Goal: Information Seeking & Learning: Learn about a topic

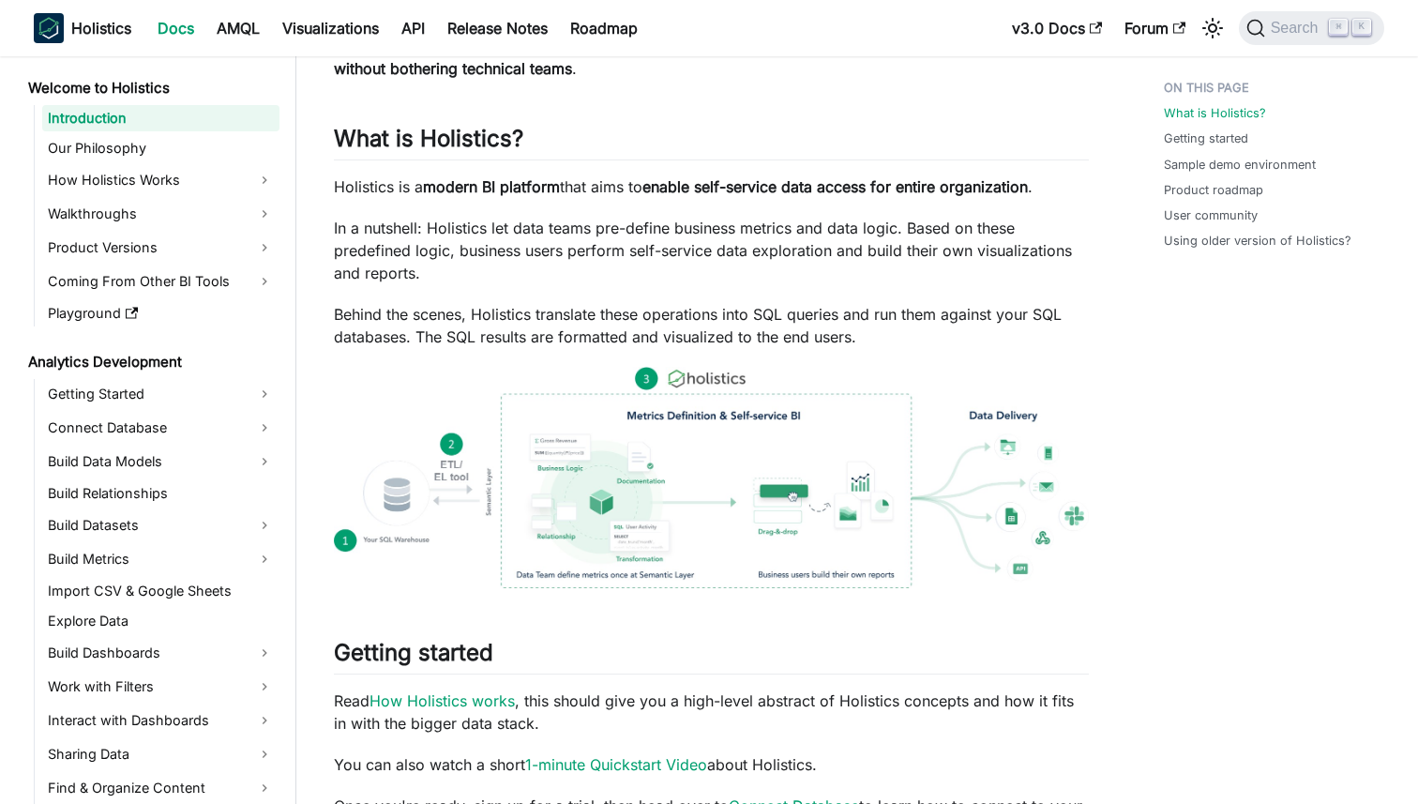
scroll to position [139, 0]
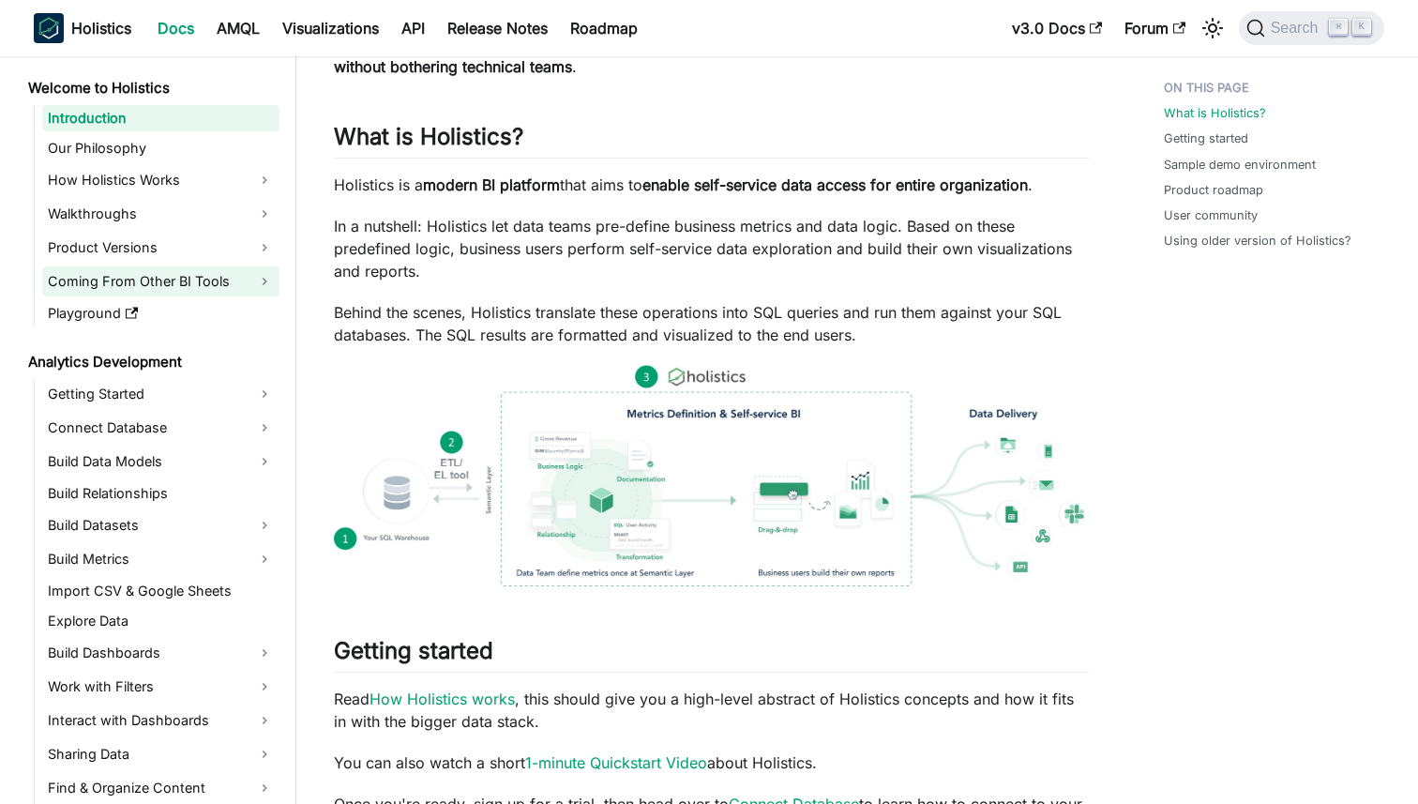
click at [211, 281] on link "Coming From Other BI Tools" at bounding box center [160, 281] width 237 height 30
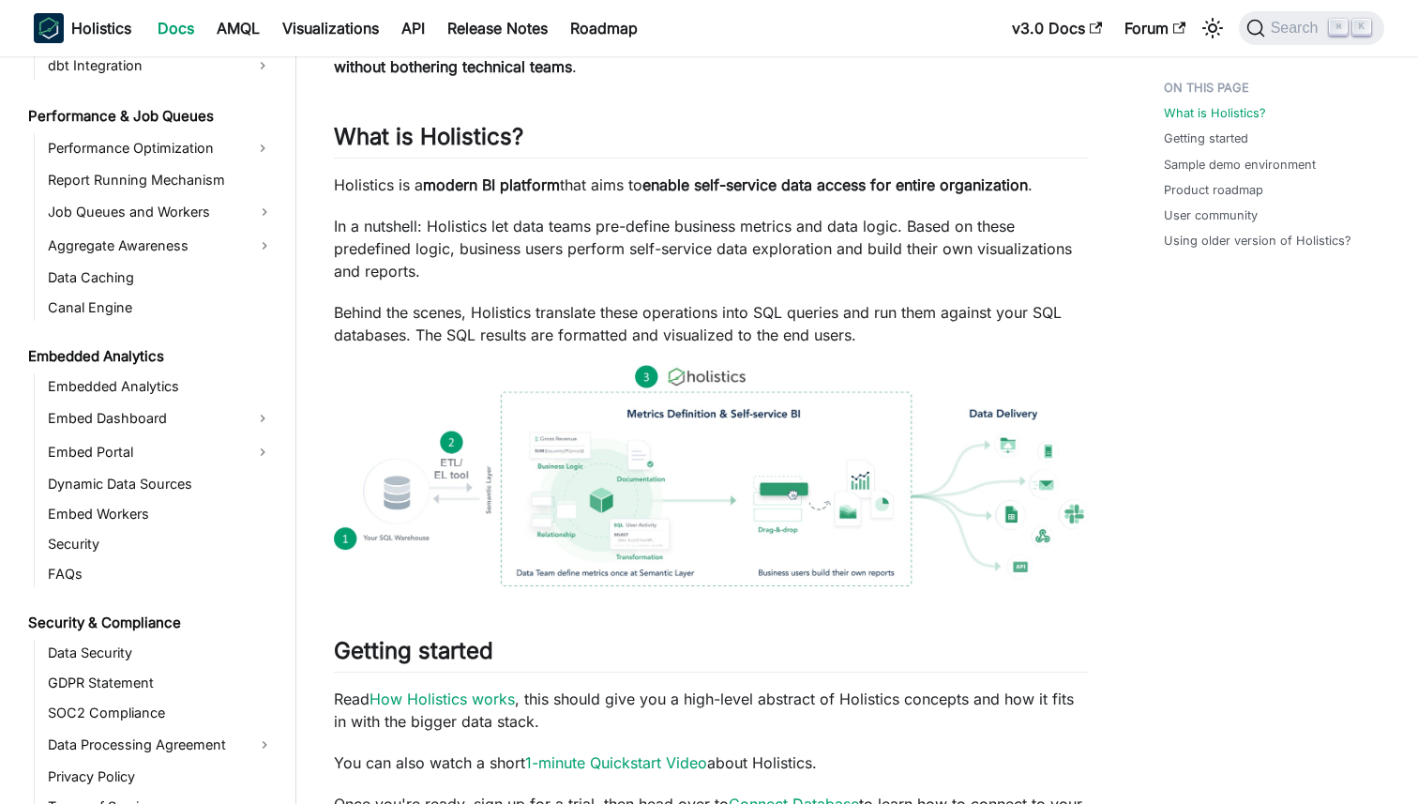
scroll to position [1655, 0]
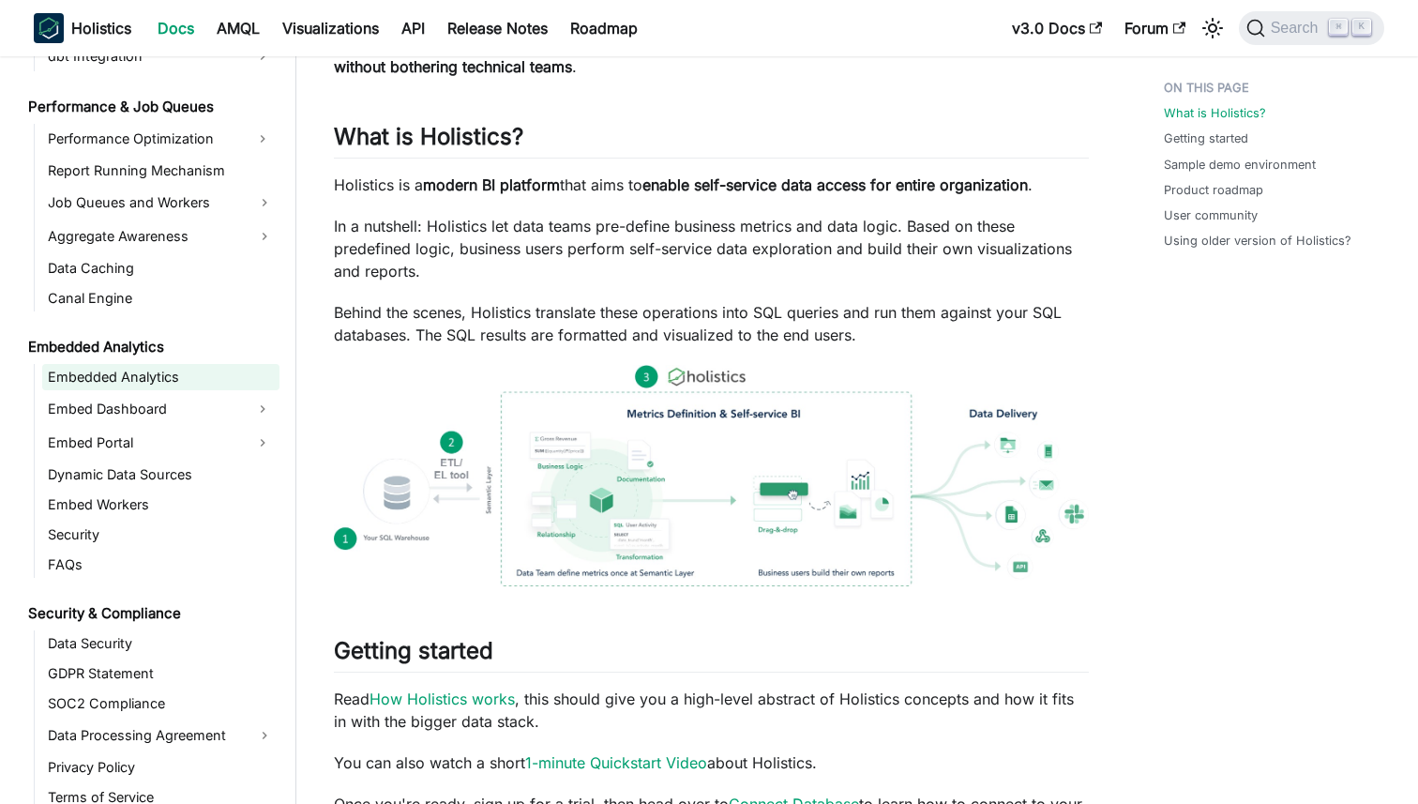
click at [103, 371] on link "Embedded Analytics" at bounding box center [160, 377] width 237 height 26
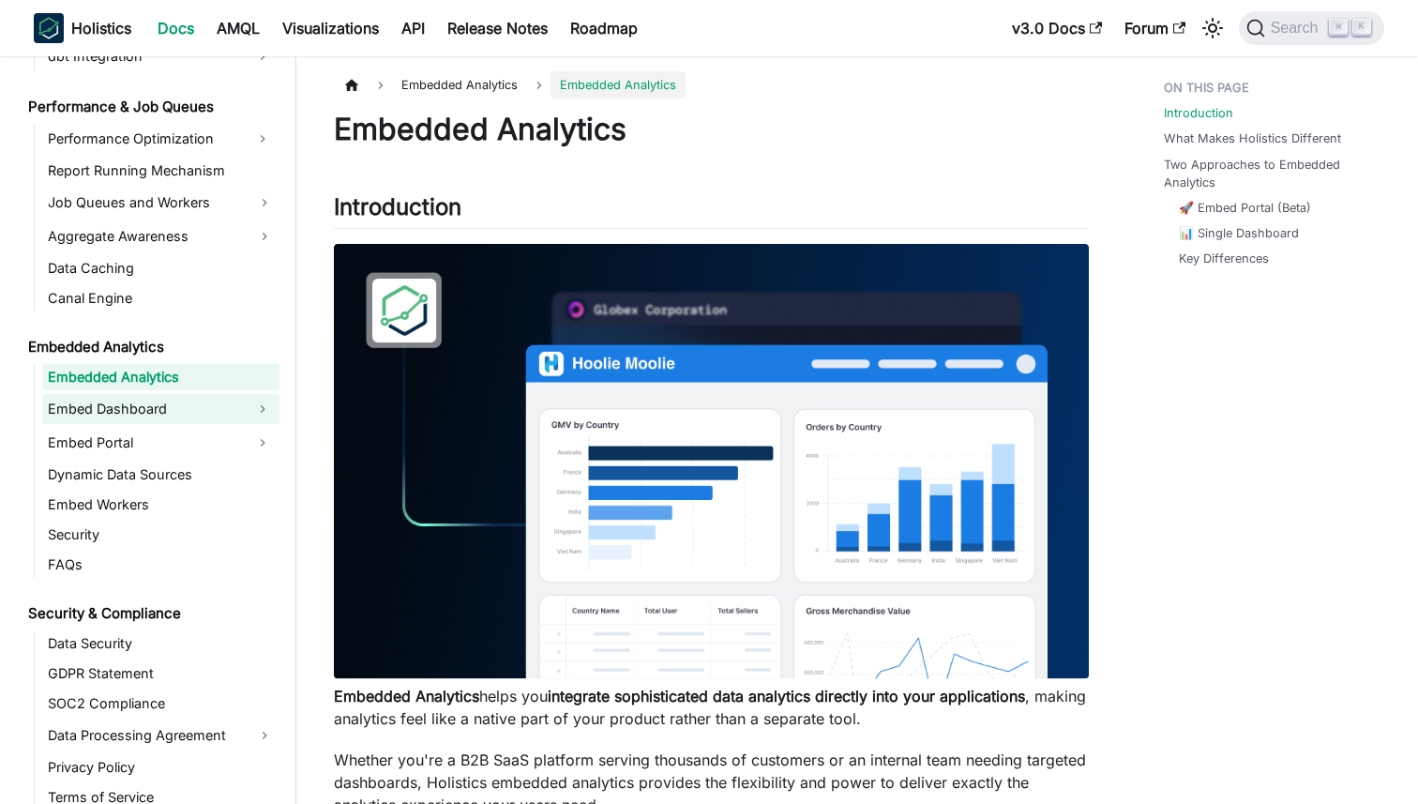
click at [97, 414] on link "Embed Dashboard" at bounding box center [144, 409] width 204 height 30
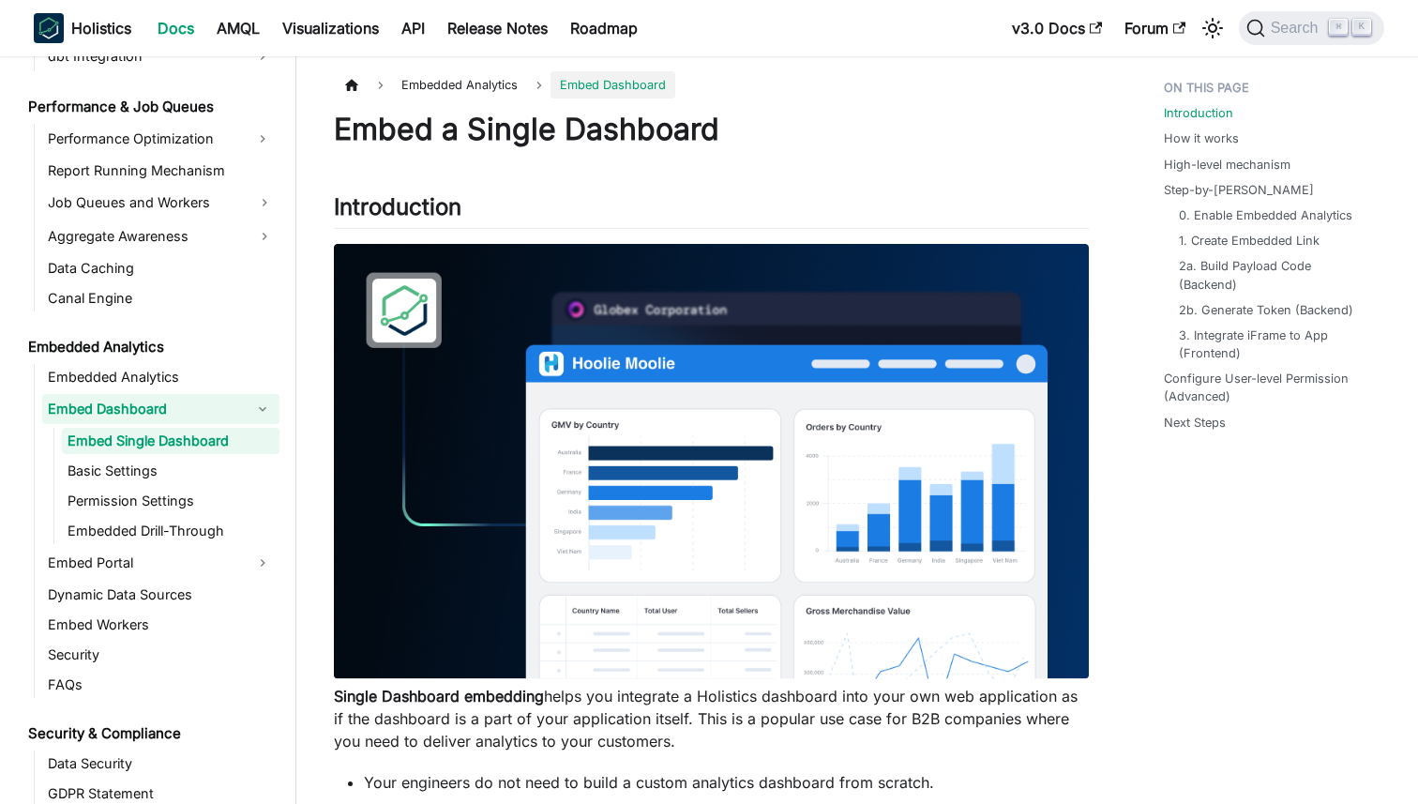
click at [116, 439] on link "Embed Single Dashboard" at bounding box center [171, 441] width 218 height 26
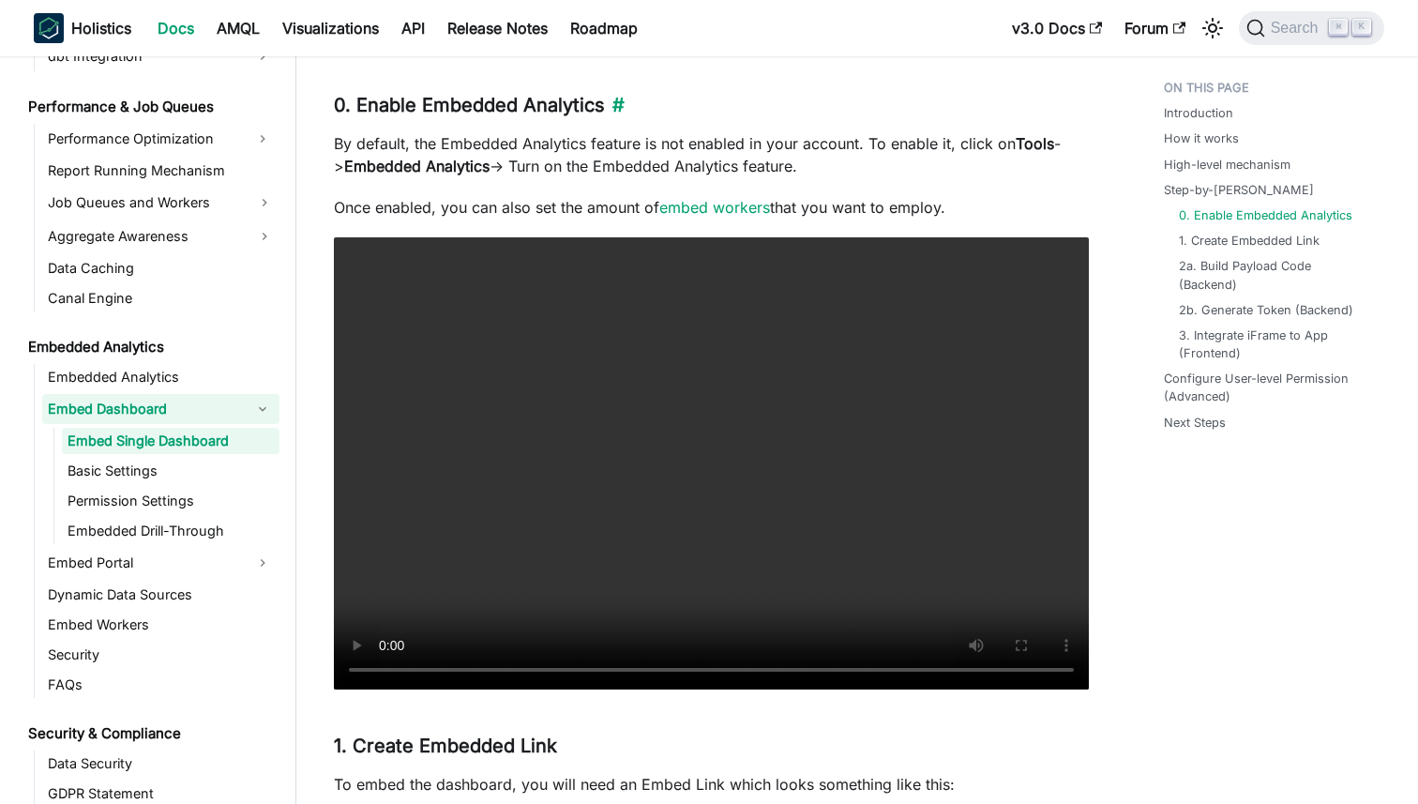
scroll to position [2096, 0]
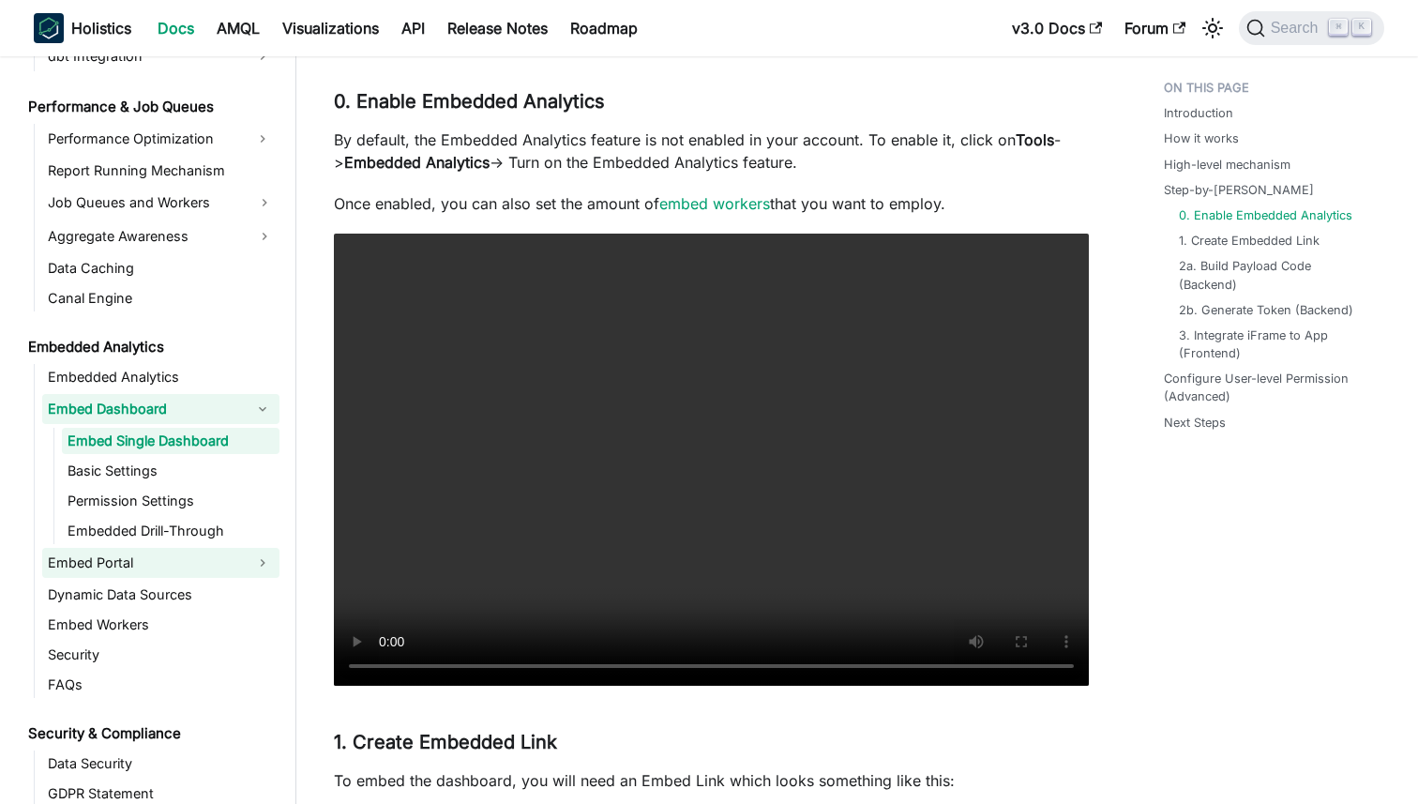
click at [115, 559] on link "Embed Portal" at bounding box center [144, 563] width 204 height 30
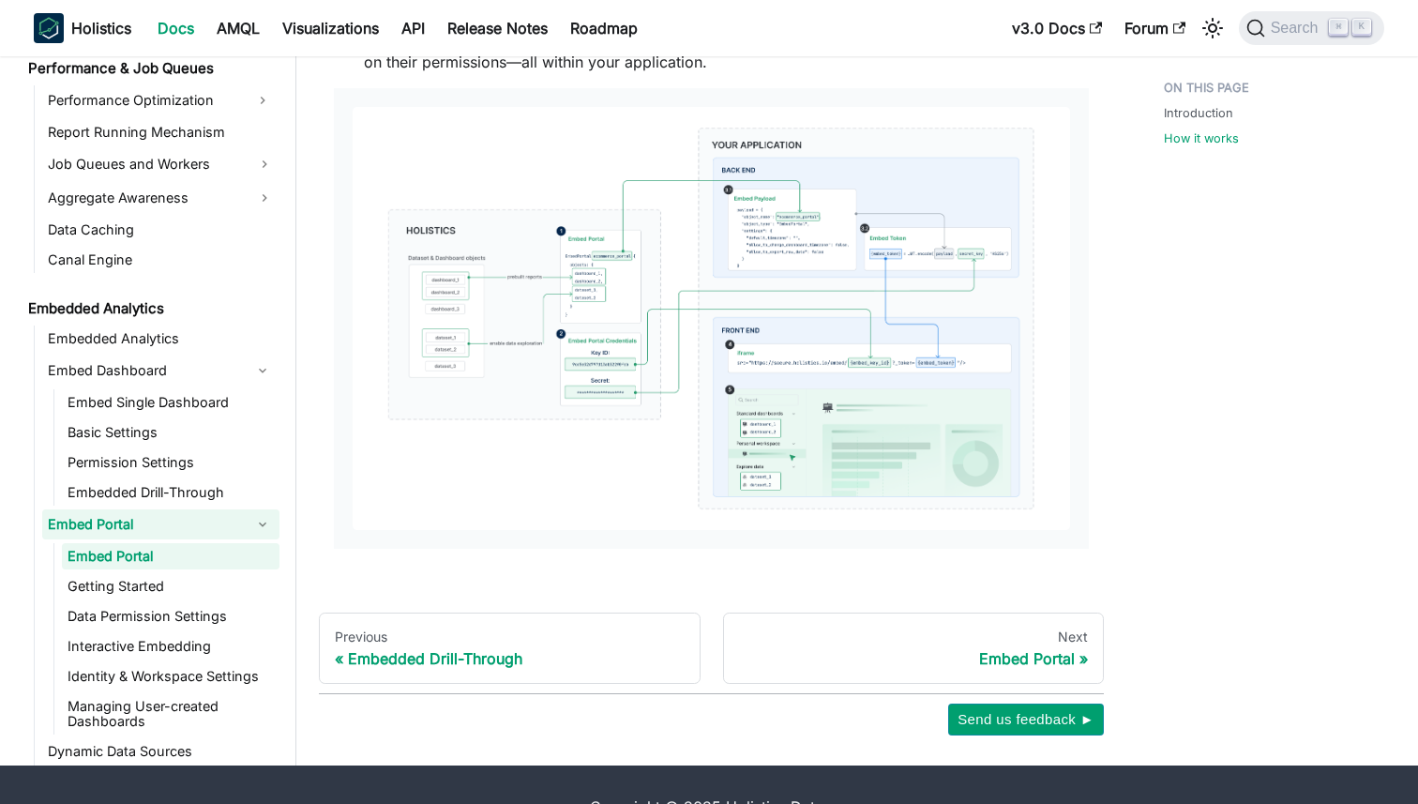
scroll to position [1625, 0]
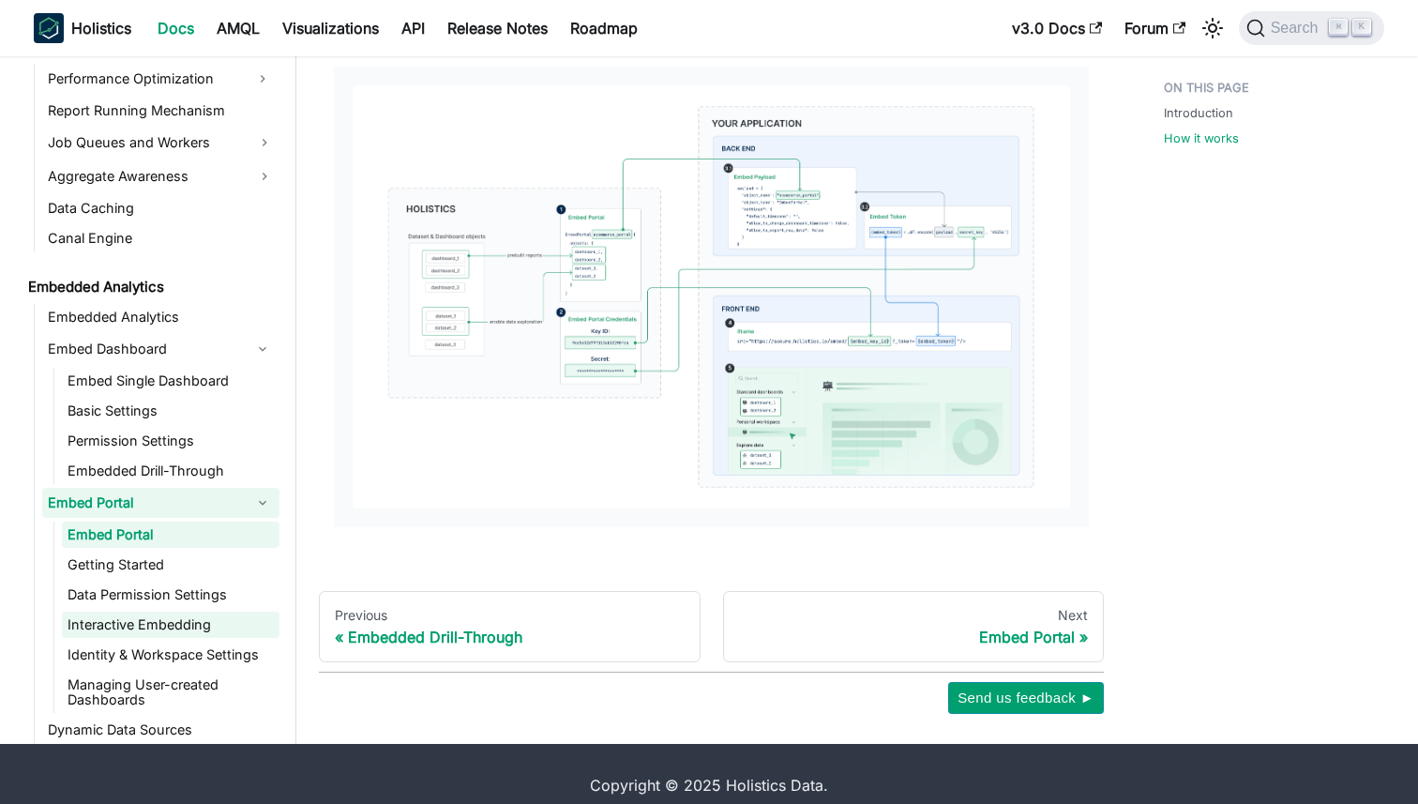
click at [159, 612] on link "Interactive Embedding" at bounding box center [171, 625] width 218 height 26
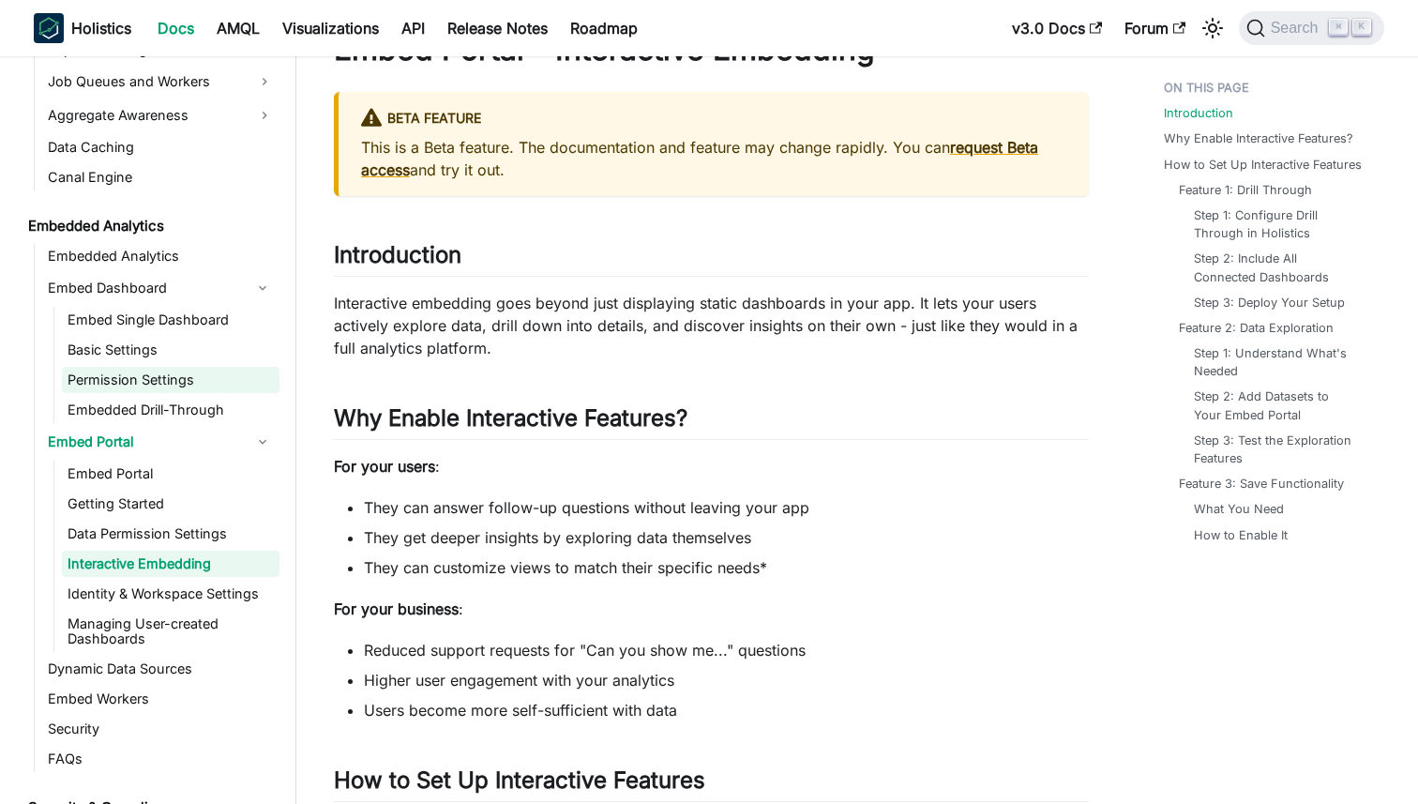
scroll to position [1815, 0]
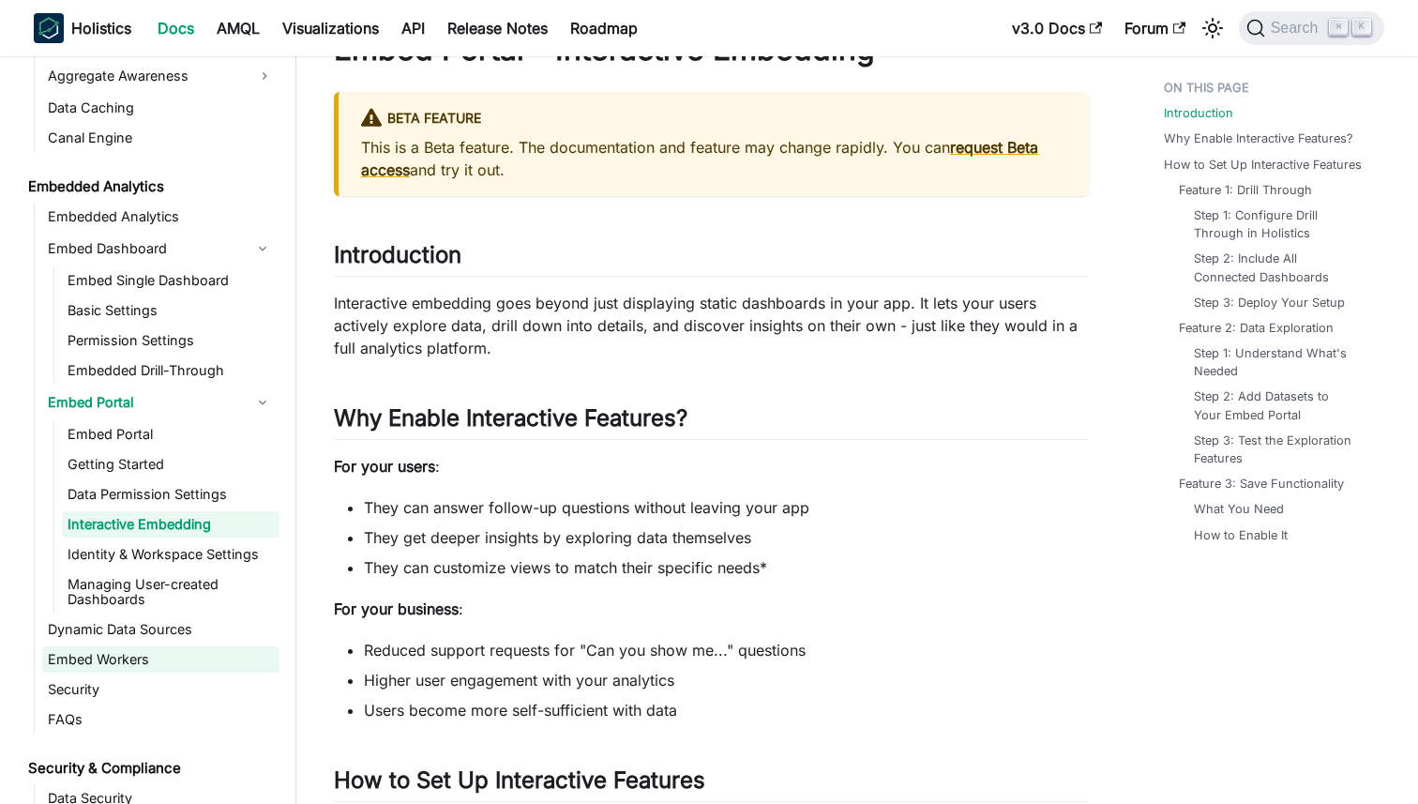
click at [151, 661] on link "Embed Workers" at bounding box center [160, 659] width 237 height 26
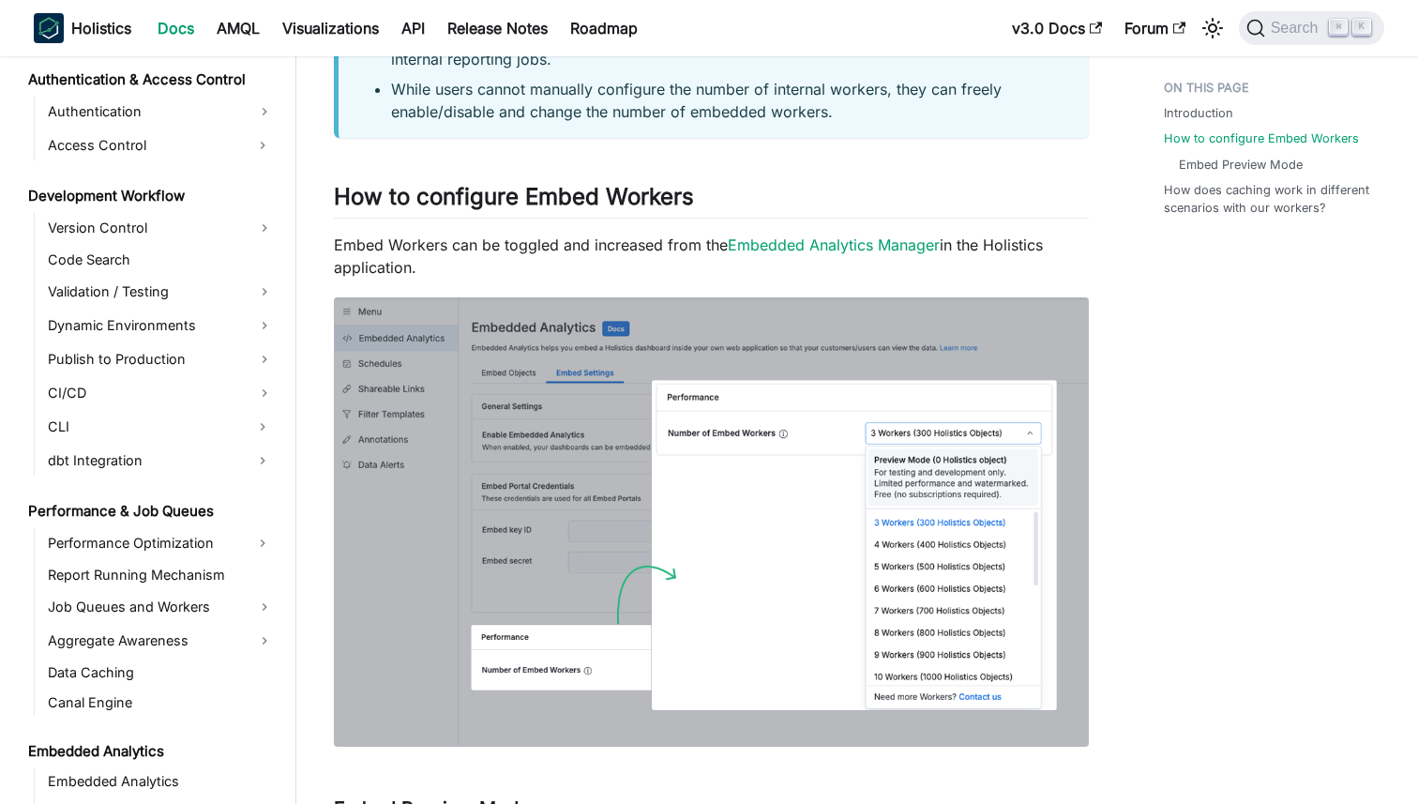
scroll to position [1250, 0]
click at [164, 223] on link "Version Control" at bounding box center [160, 229] width 237 height 30
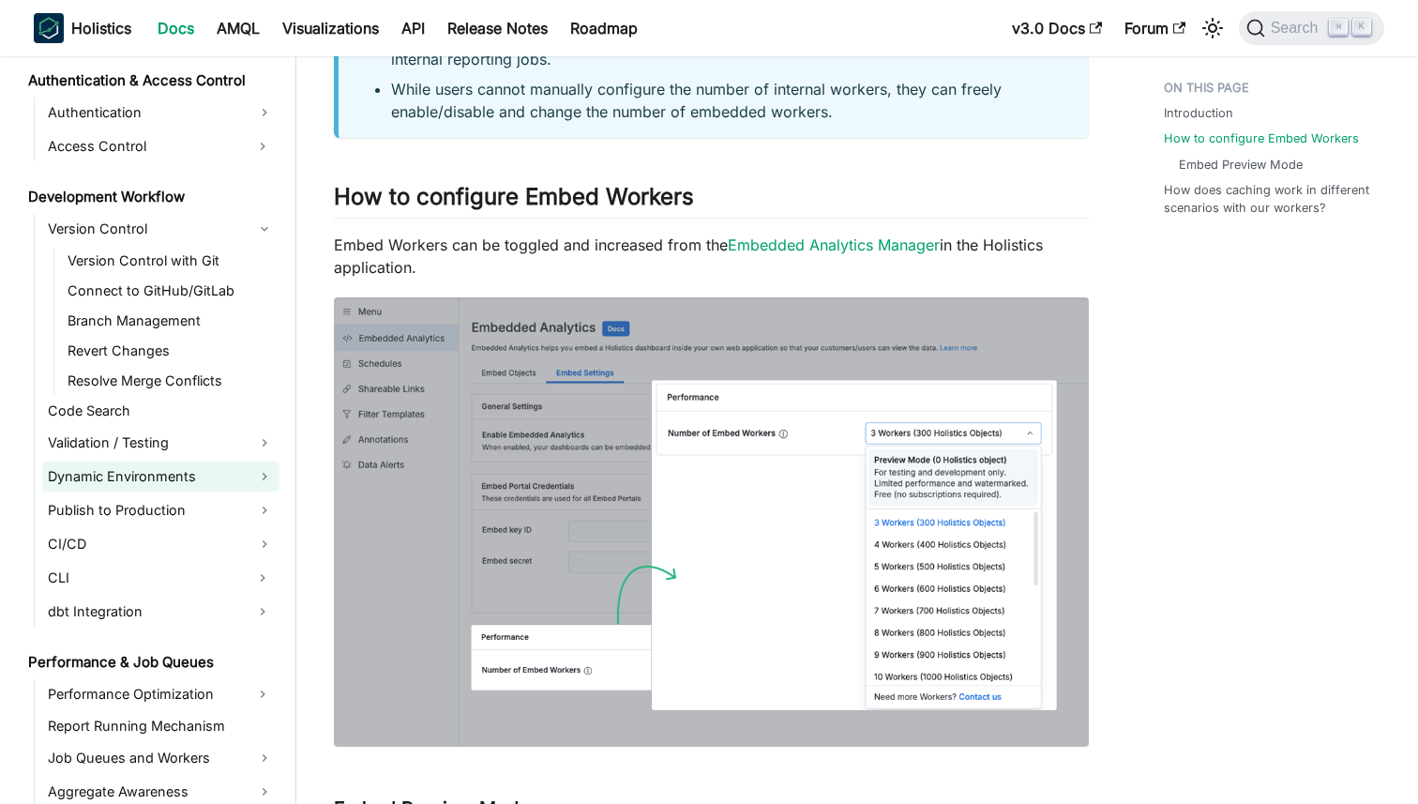
click at [219, 477] on link "Dynamic Environments" at bounding box center [160, 477] width 237 height 30
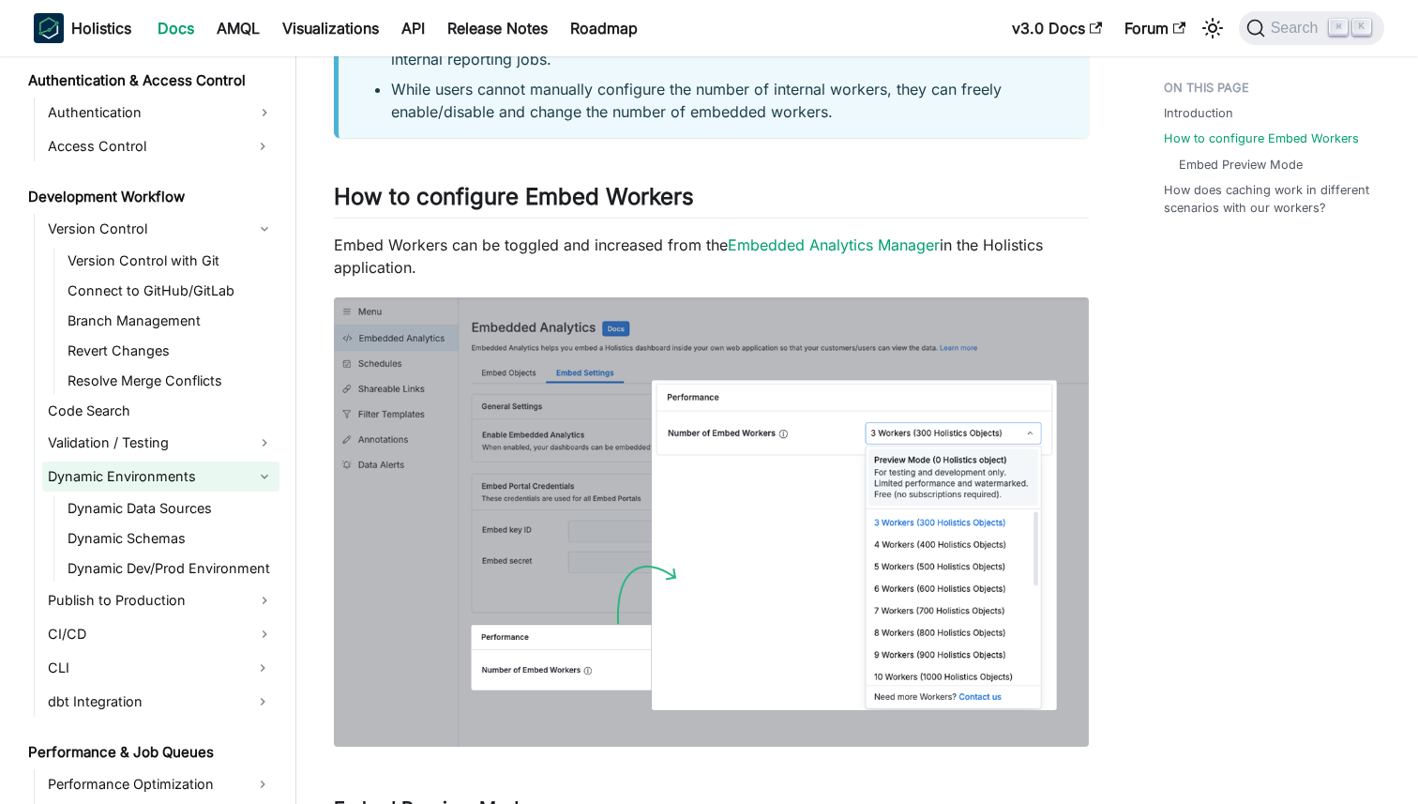
click at [219, 477] on link "Dynamic Environments" at bounding box center [160, 477] width 237 height 30
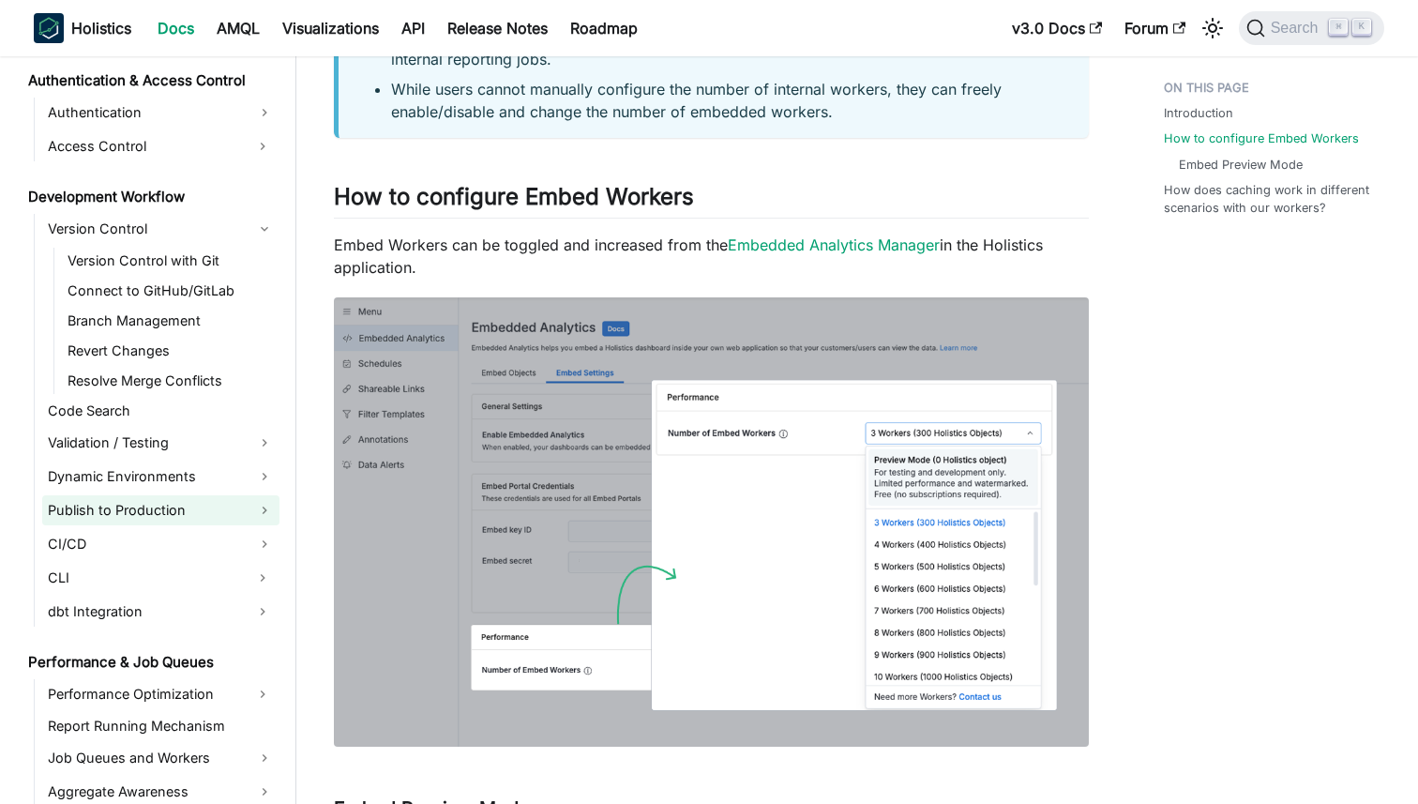
click at [201, 510] on link "Publish to Production" at bounding box center [160, 510] width 237 height 30
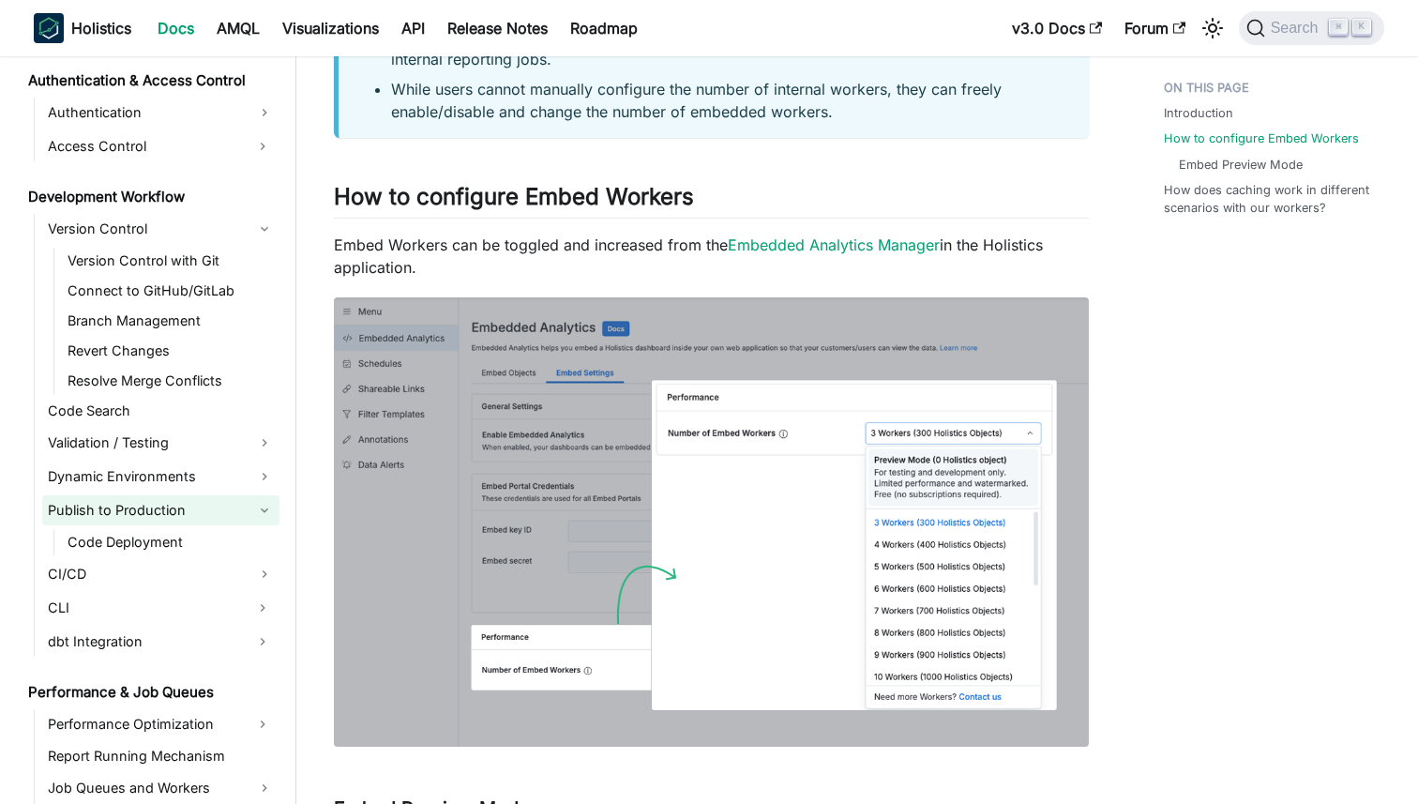
click at [202, 511] on link "Publish to Production" at bounding box center [160, 510] width 237 height 30
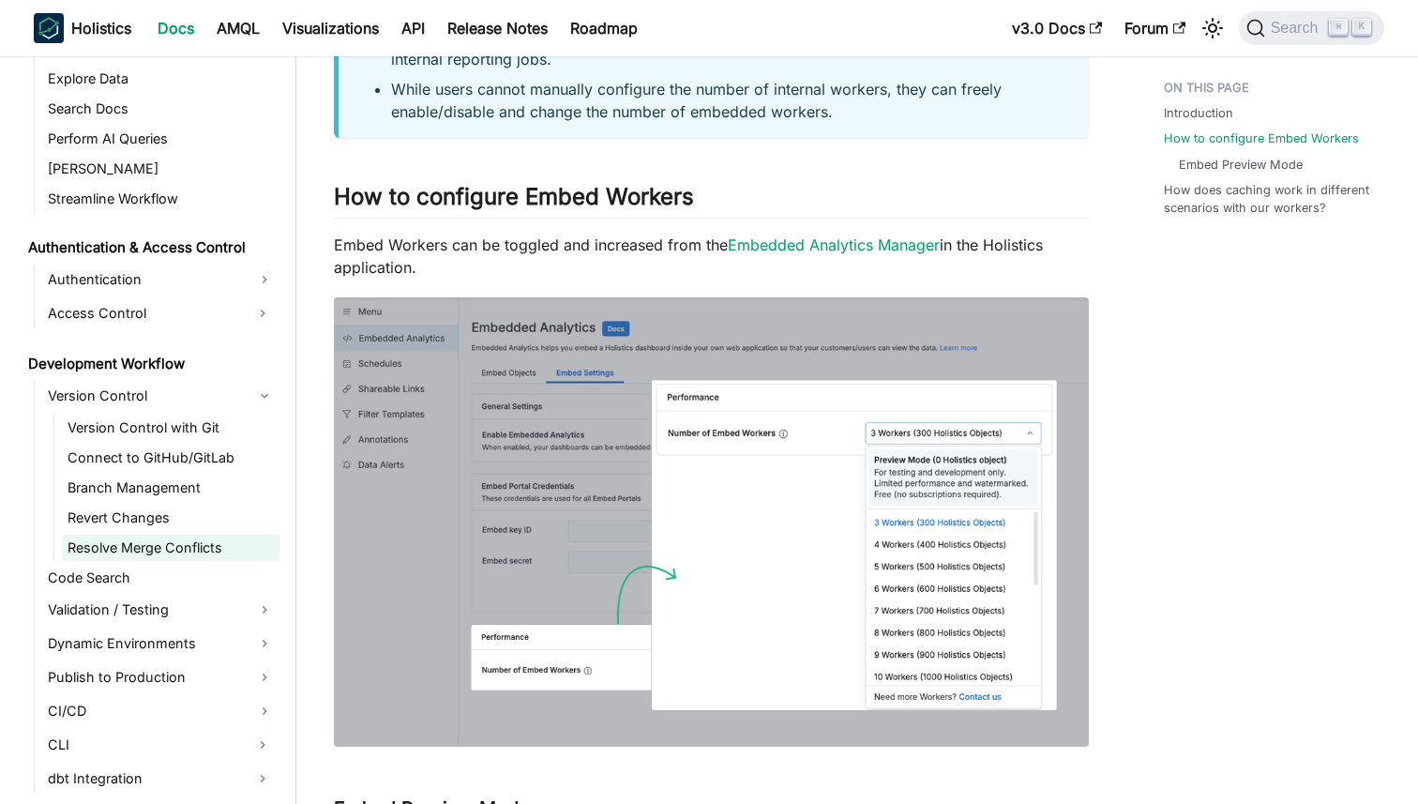
scroll to position [1081, 0]
click at [175, 399] on link "Version Control" at bounding box center [160, 398] width 237 height 30
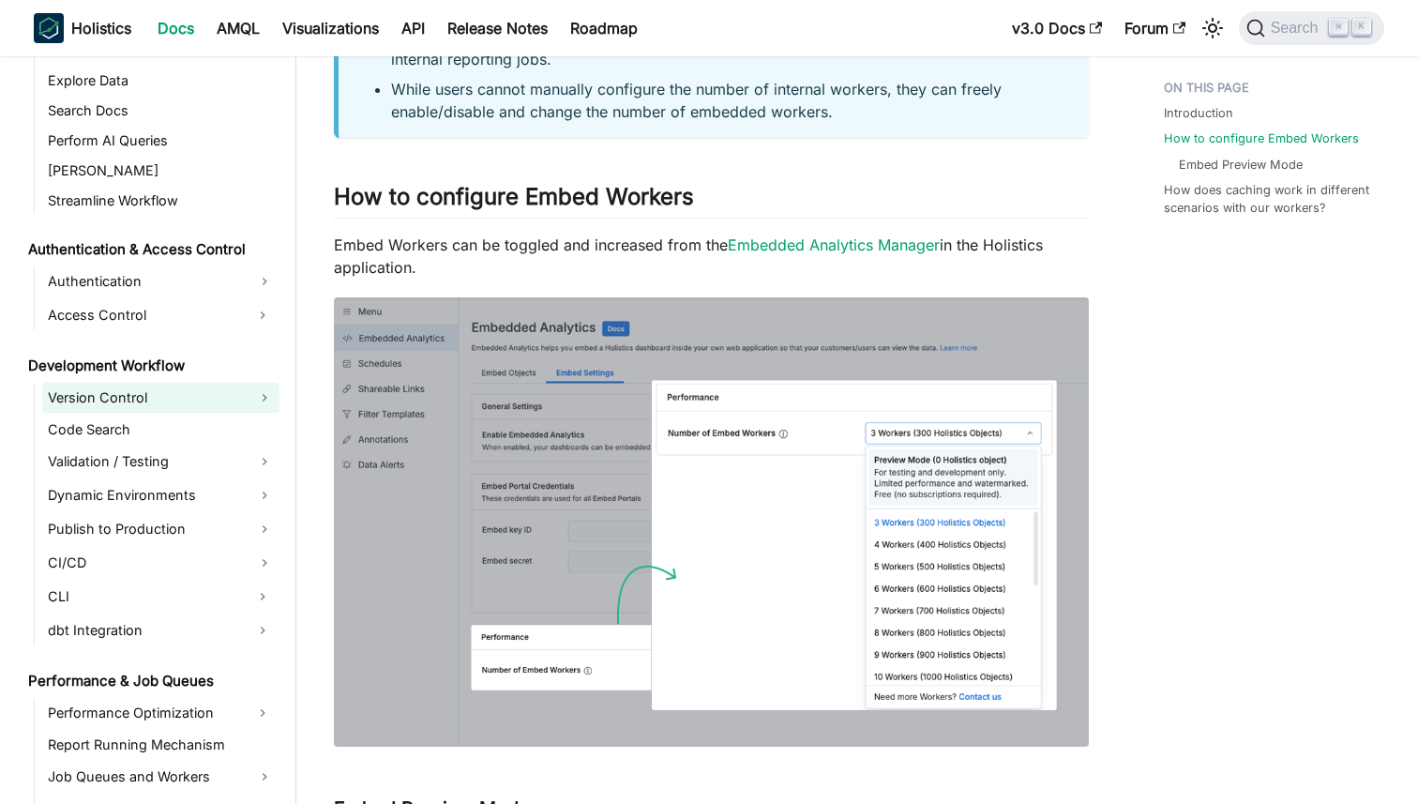
click at [140, 398] on link "Version Control" at bounding box center [160, 398] width 237 height 30
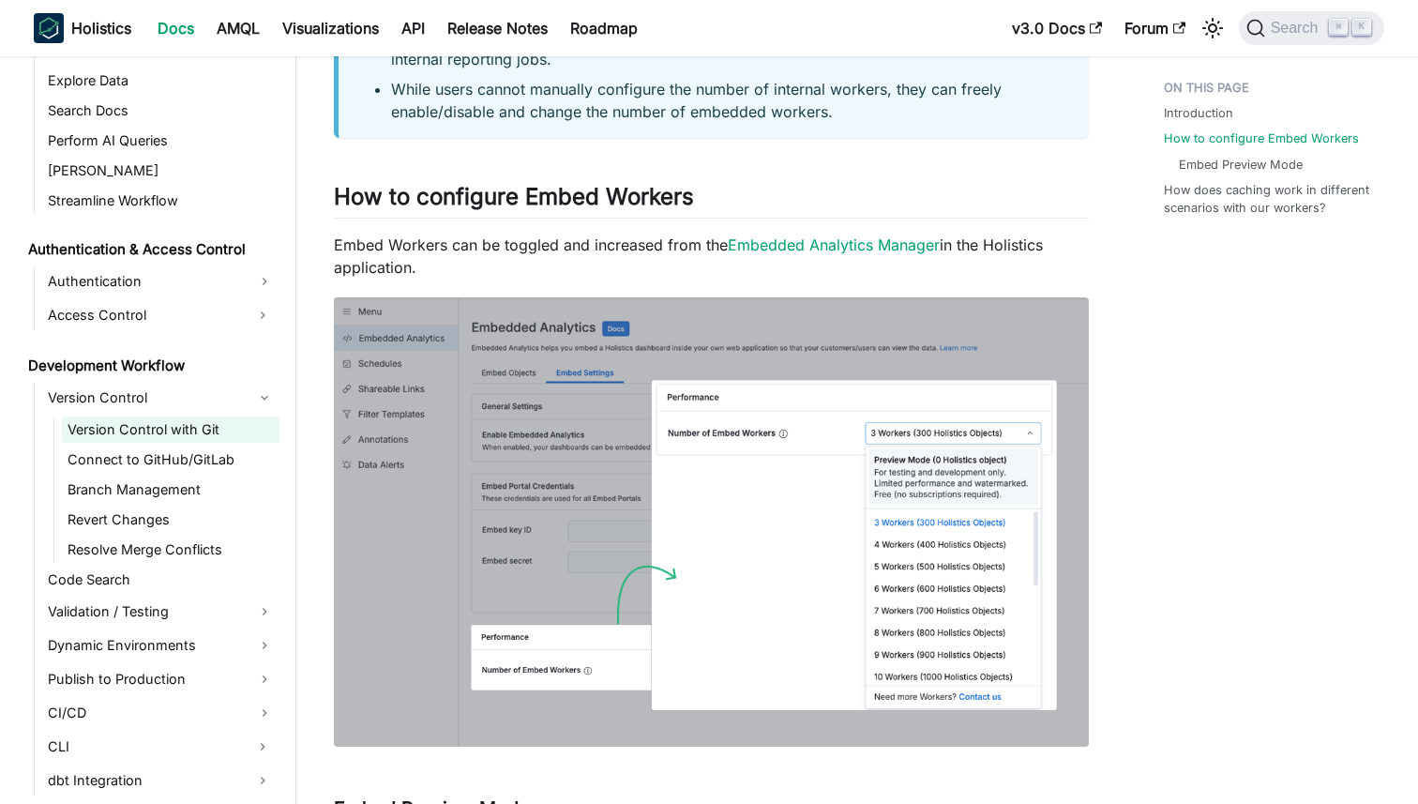
click at [144, 432] on link "Version Control with Git" at bounding box center [171, 430] width 218 height 26
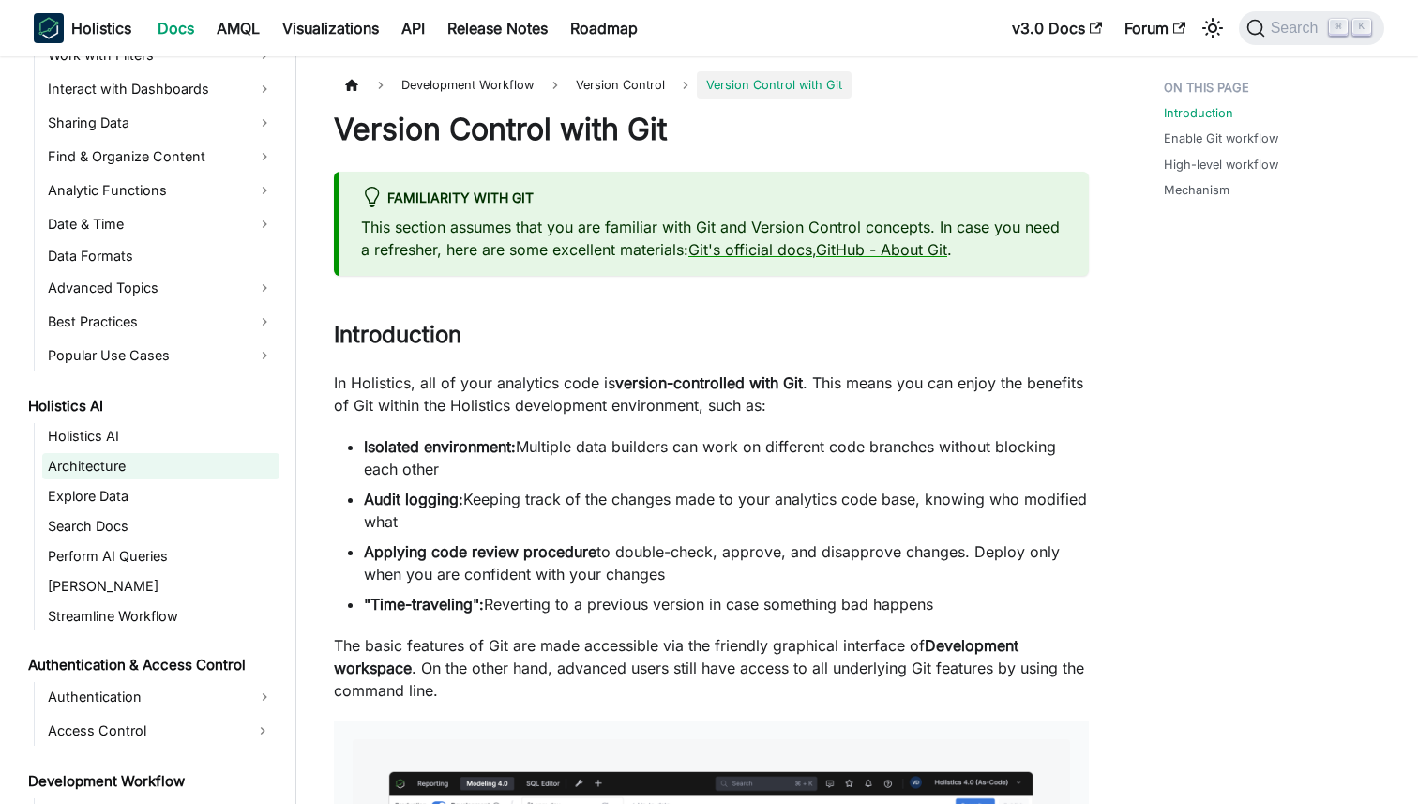
scroll to position [663, 0]
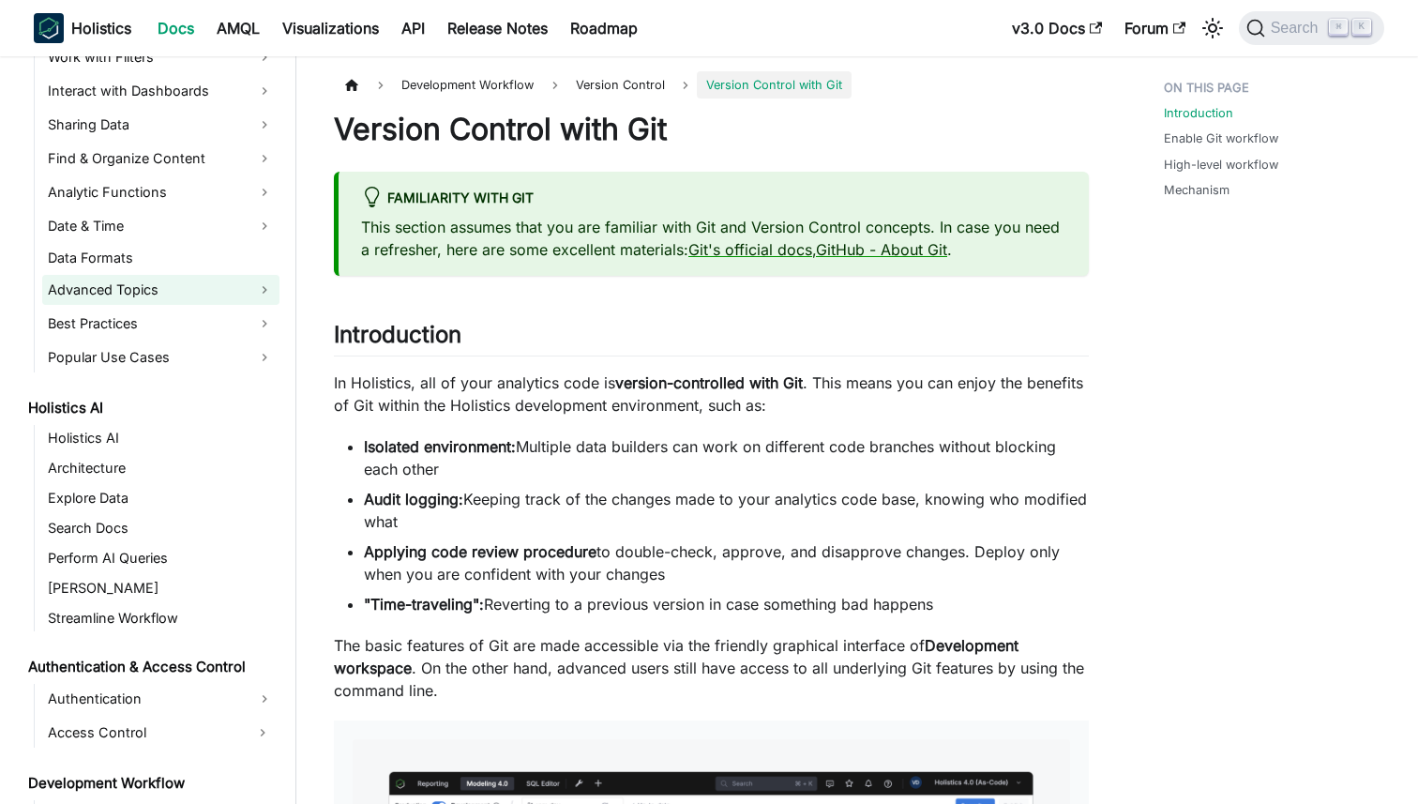
click at [136, 288] on link "Advanced Topics" at bounding box center [160, 290] width 237 height 30
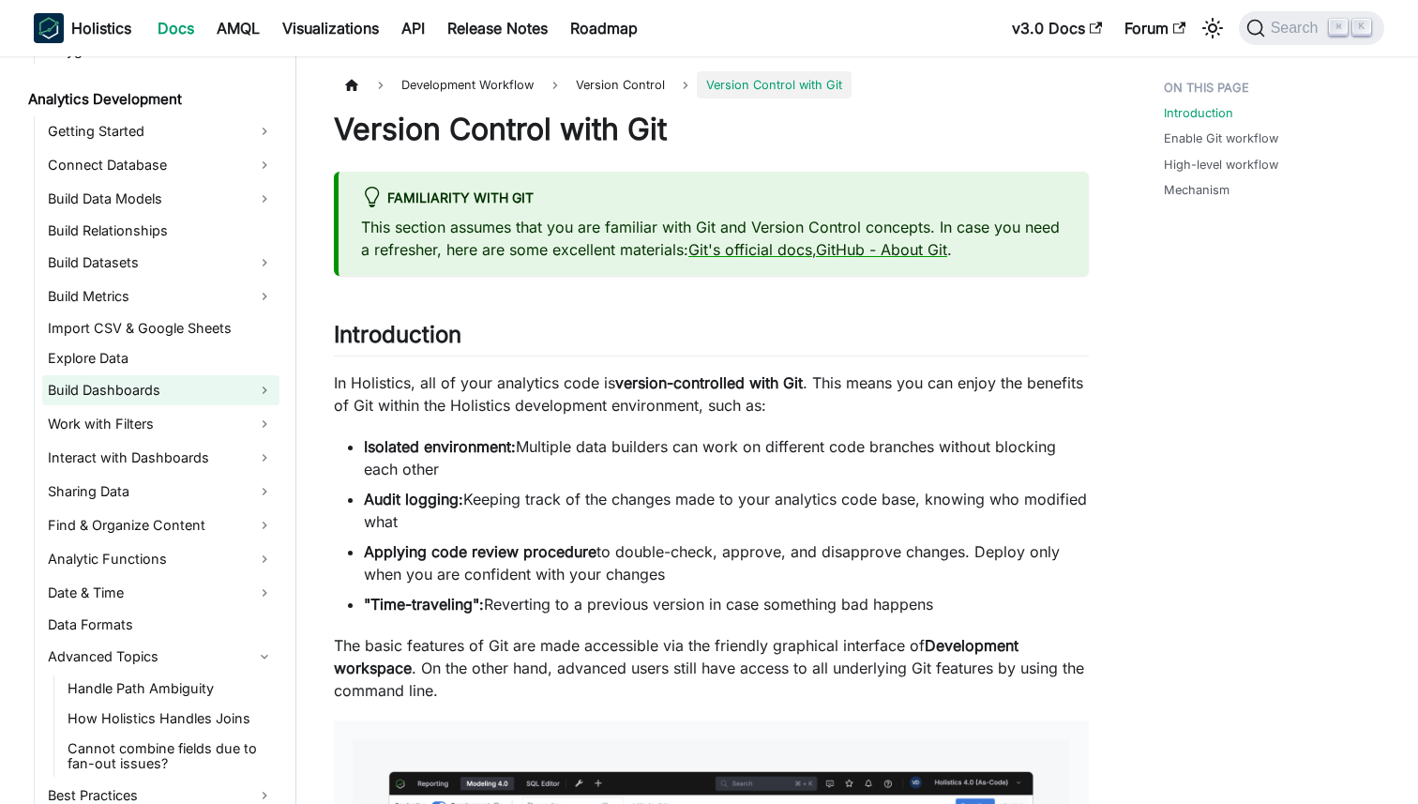
scroll to position [290, 0]
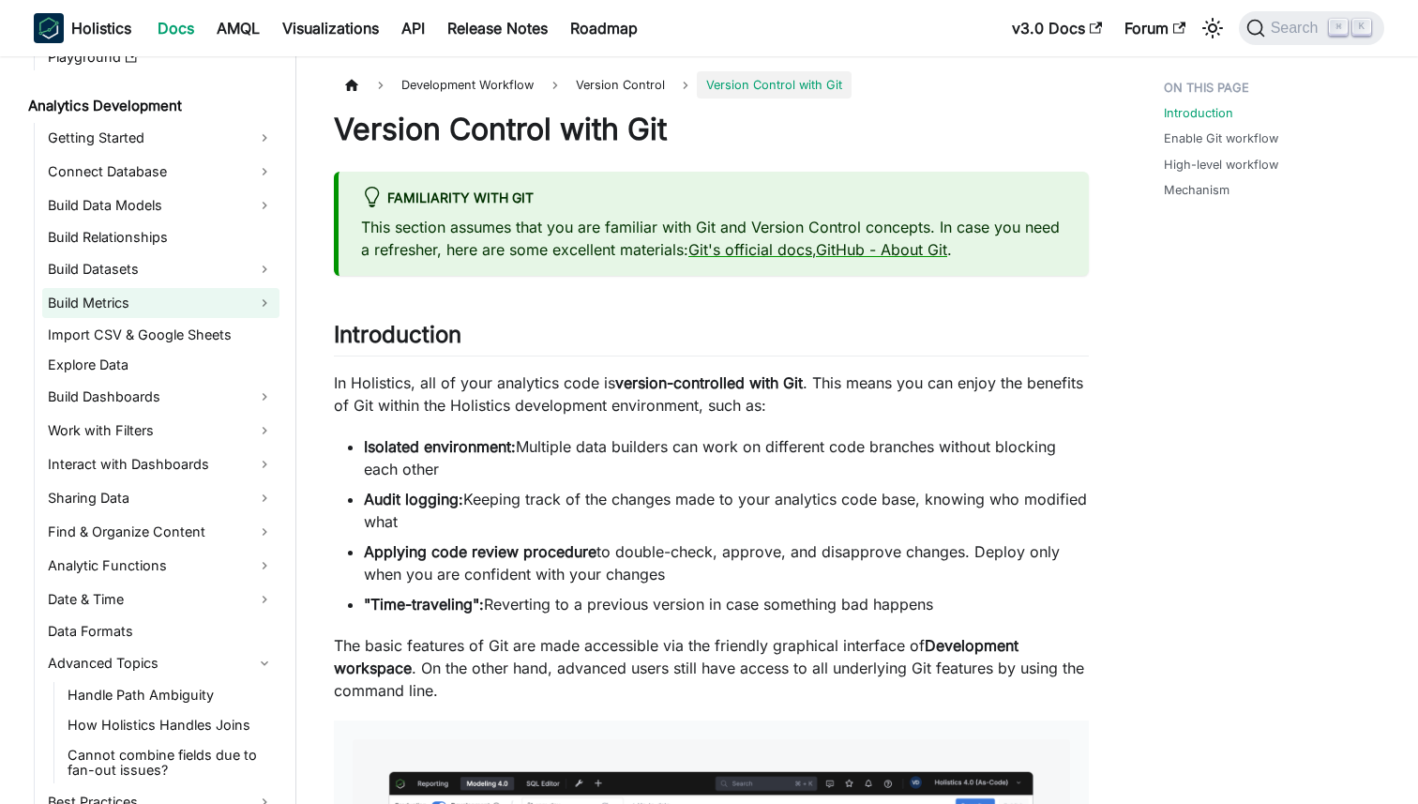
click at [101, 302] on link "Build Metrics" at bounding box center [160, 303] width 237 height 30
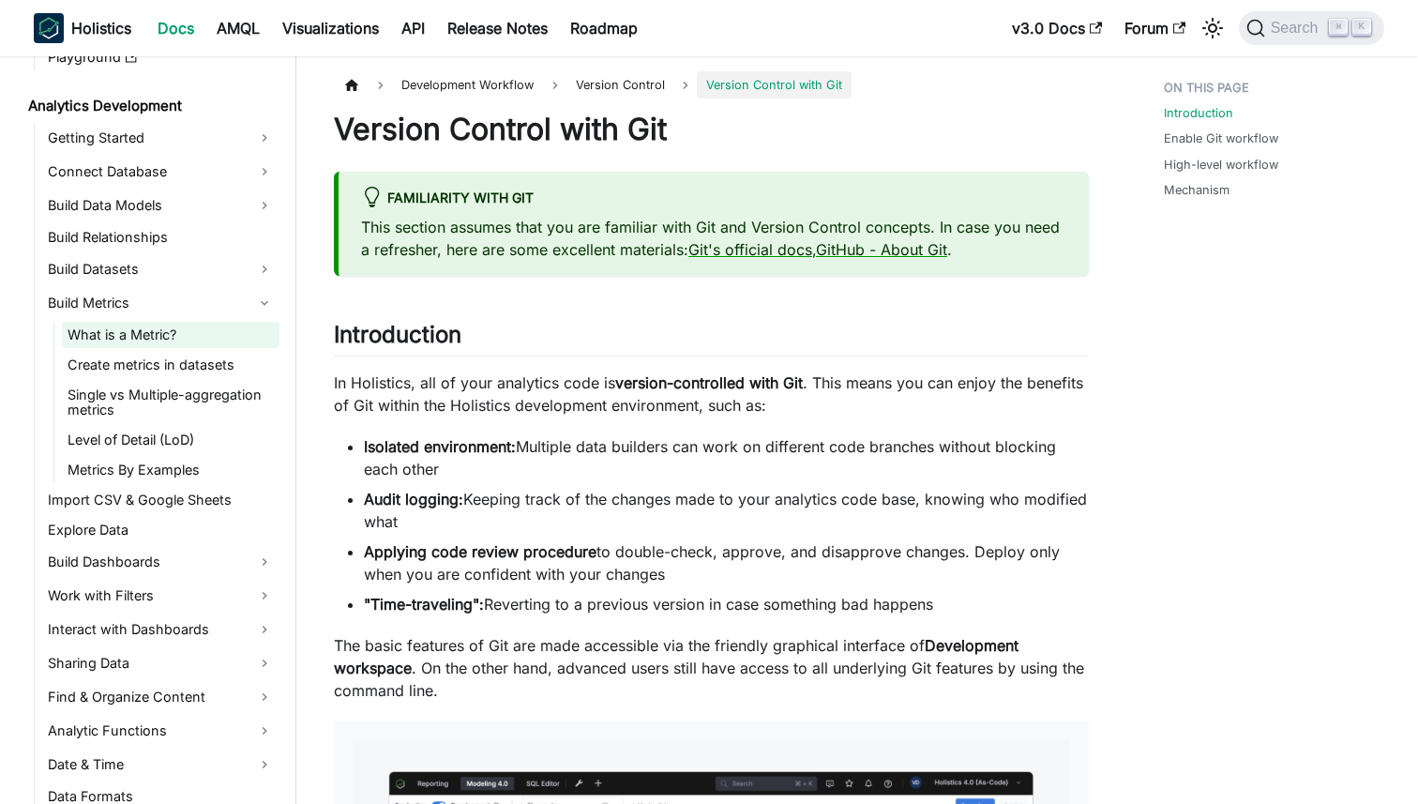
click at [113, 336] on link "What is a Metric?" at bounding box center [171, 335] width 218 height 26
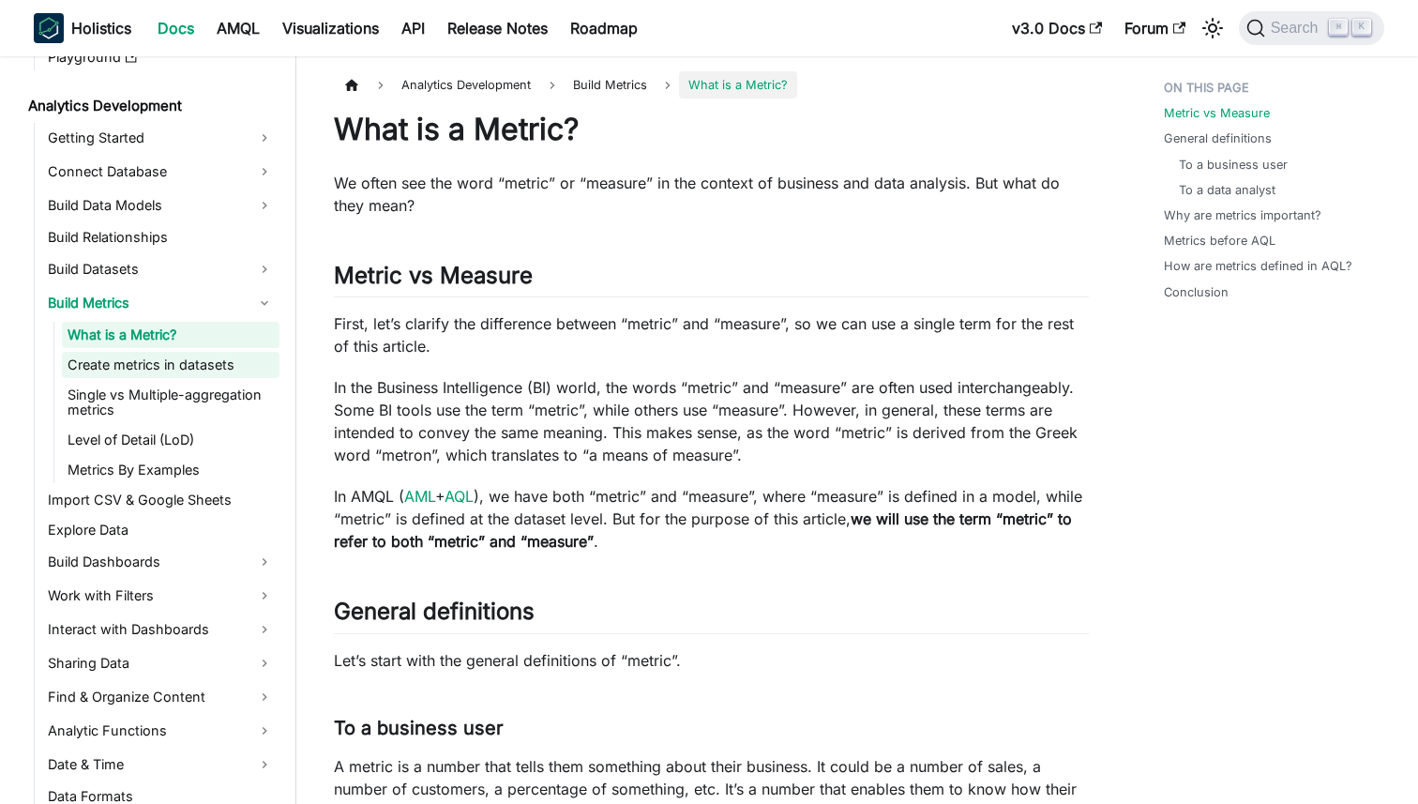
click at [139, 369] on link "Create metrics in datasets" at bounding box center [171, 365] width 218 height 26
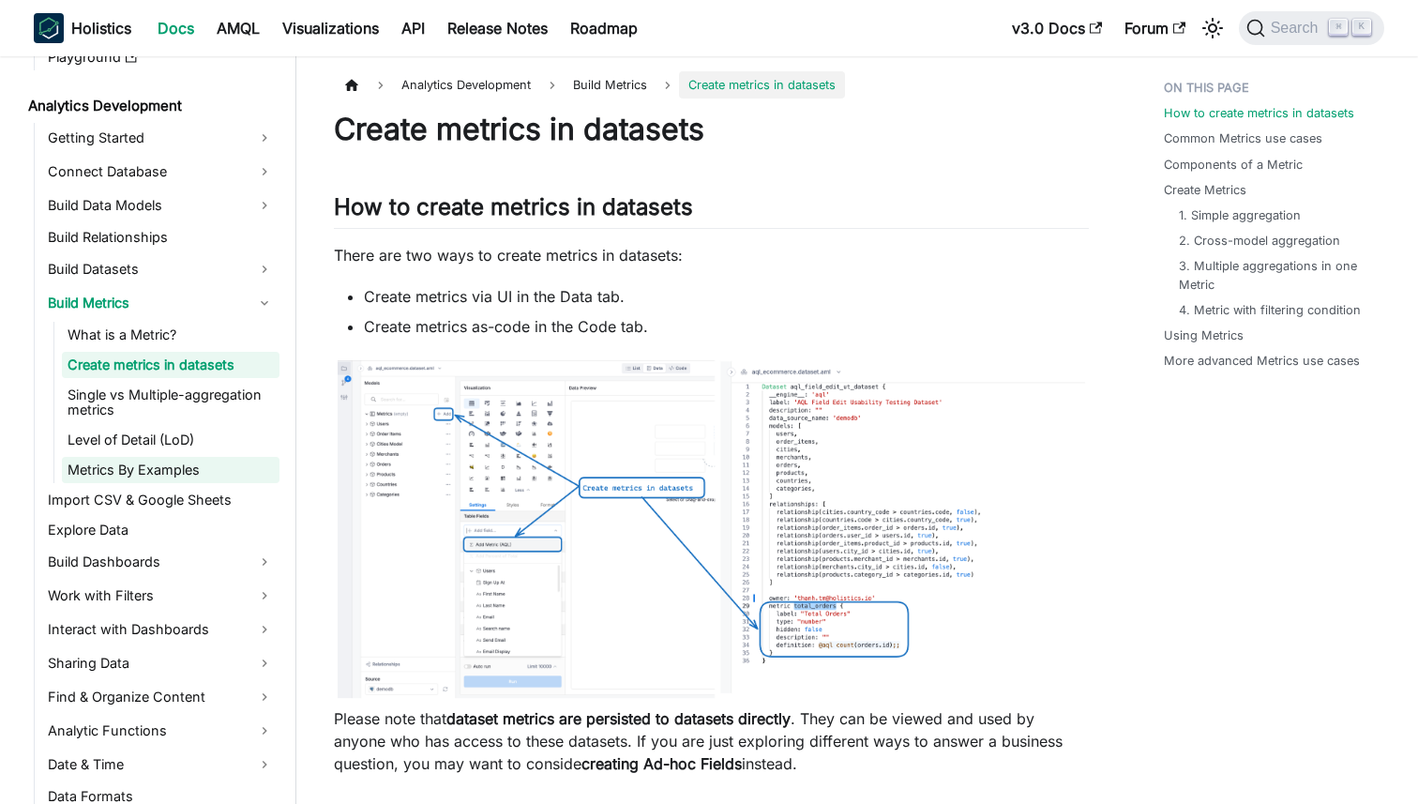
click at [142, 476] on link "Metrics By Examples" at bounding box center [171, 470] width 218 height 26
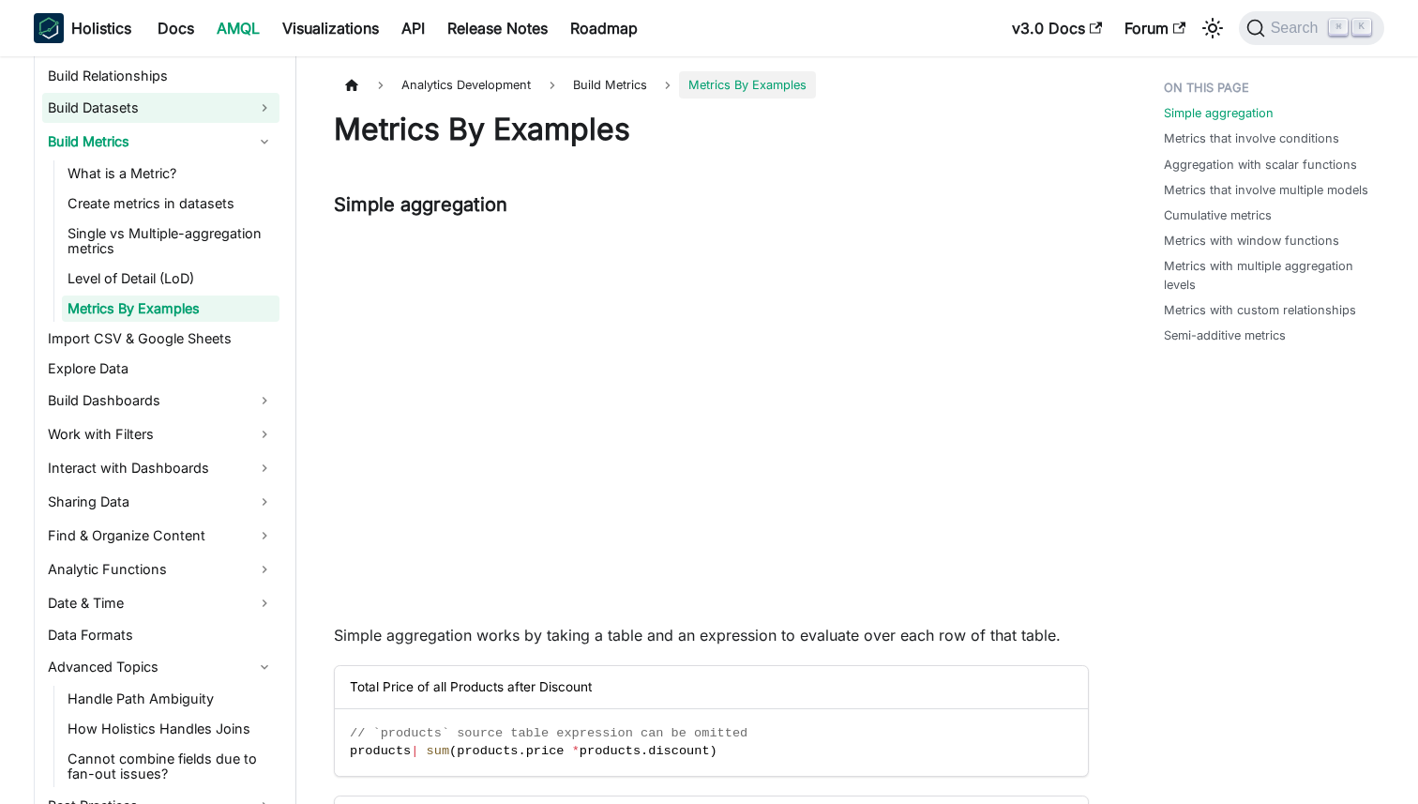
scroll to position [455, 0]
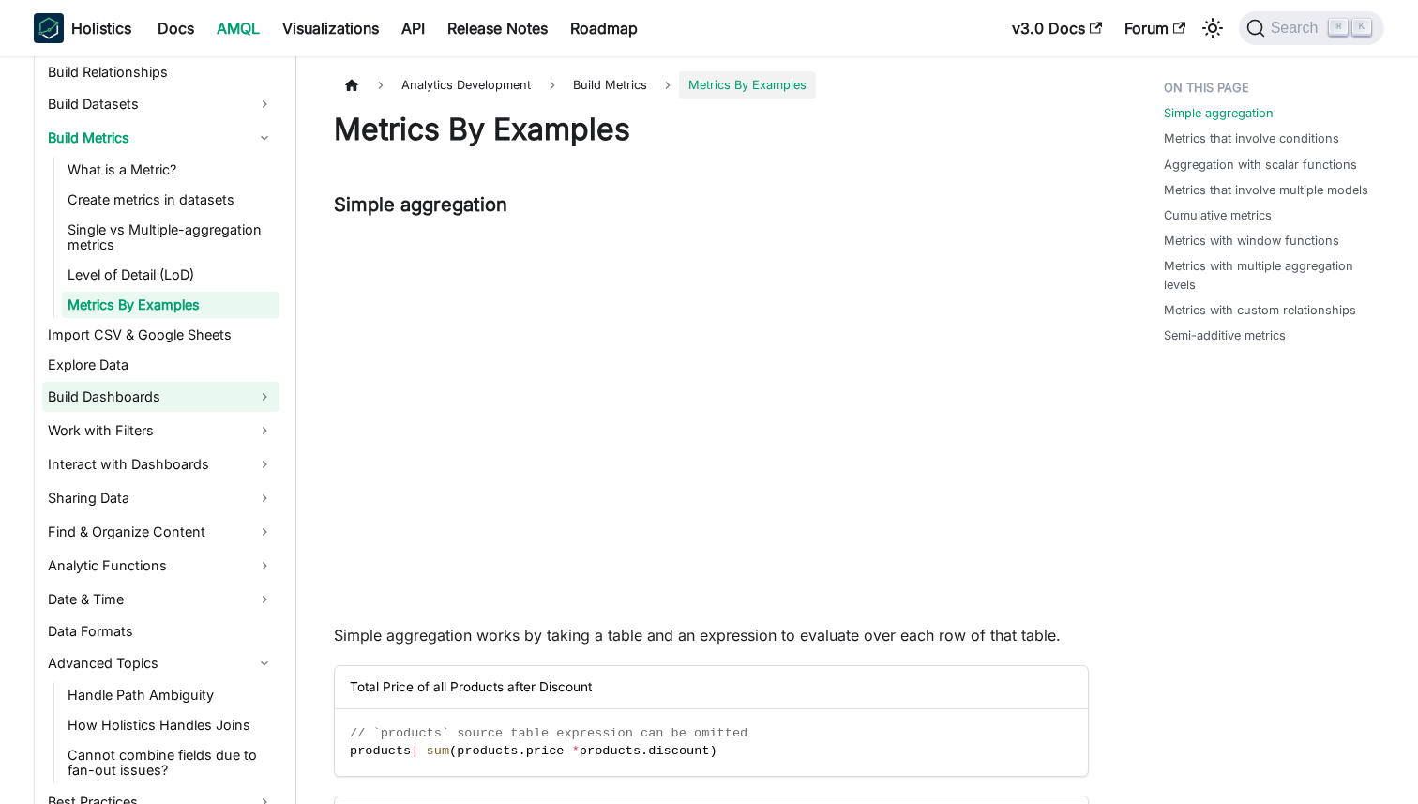
click at [140, 402] on link "Build Dashboards" at bounding box center [160, 397] width 237 height 30
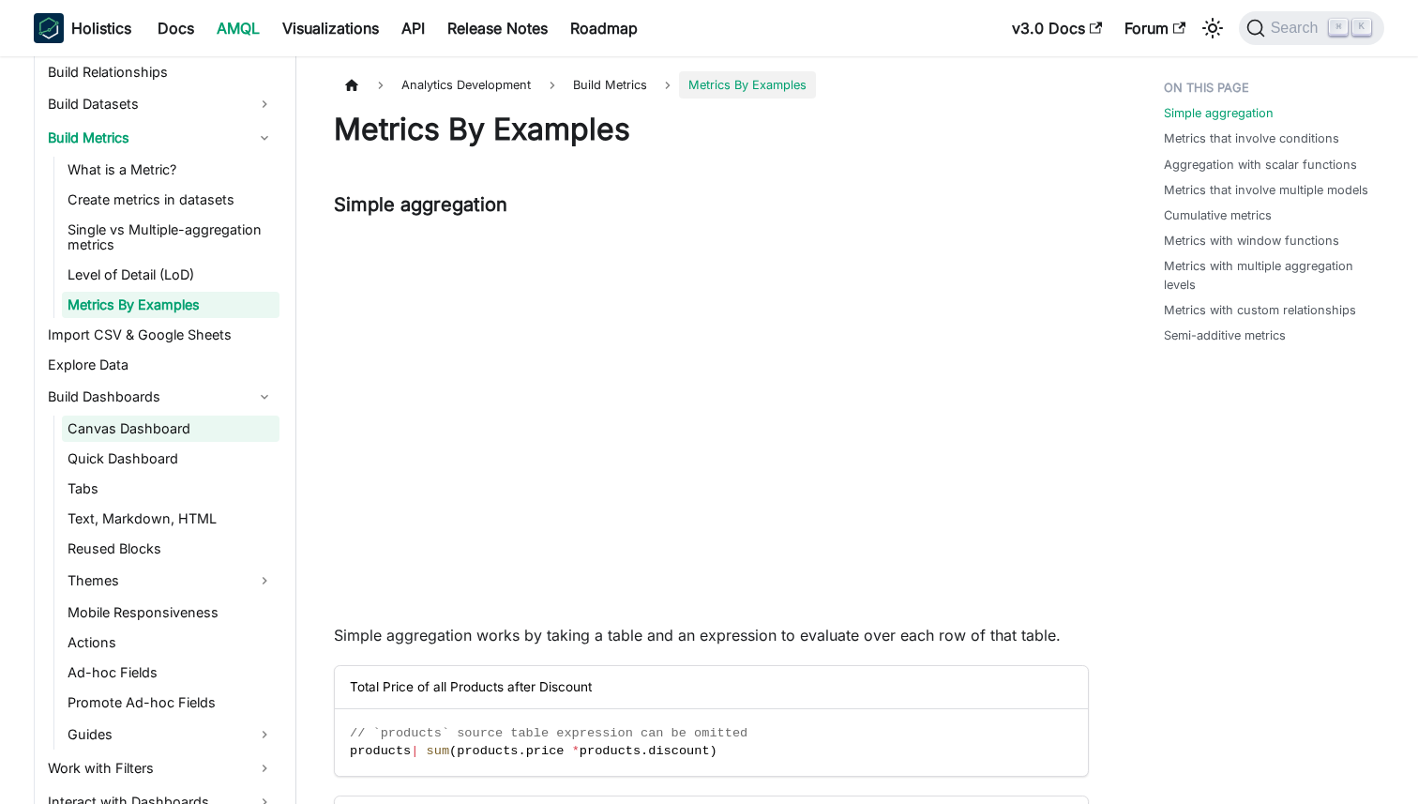
click at [142, 435] on link "Canvas Dashboard" at bounding box center [171, 429] width 218 height 26
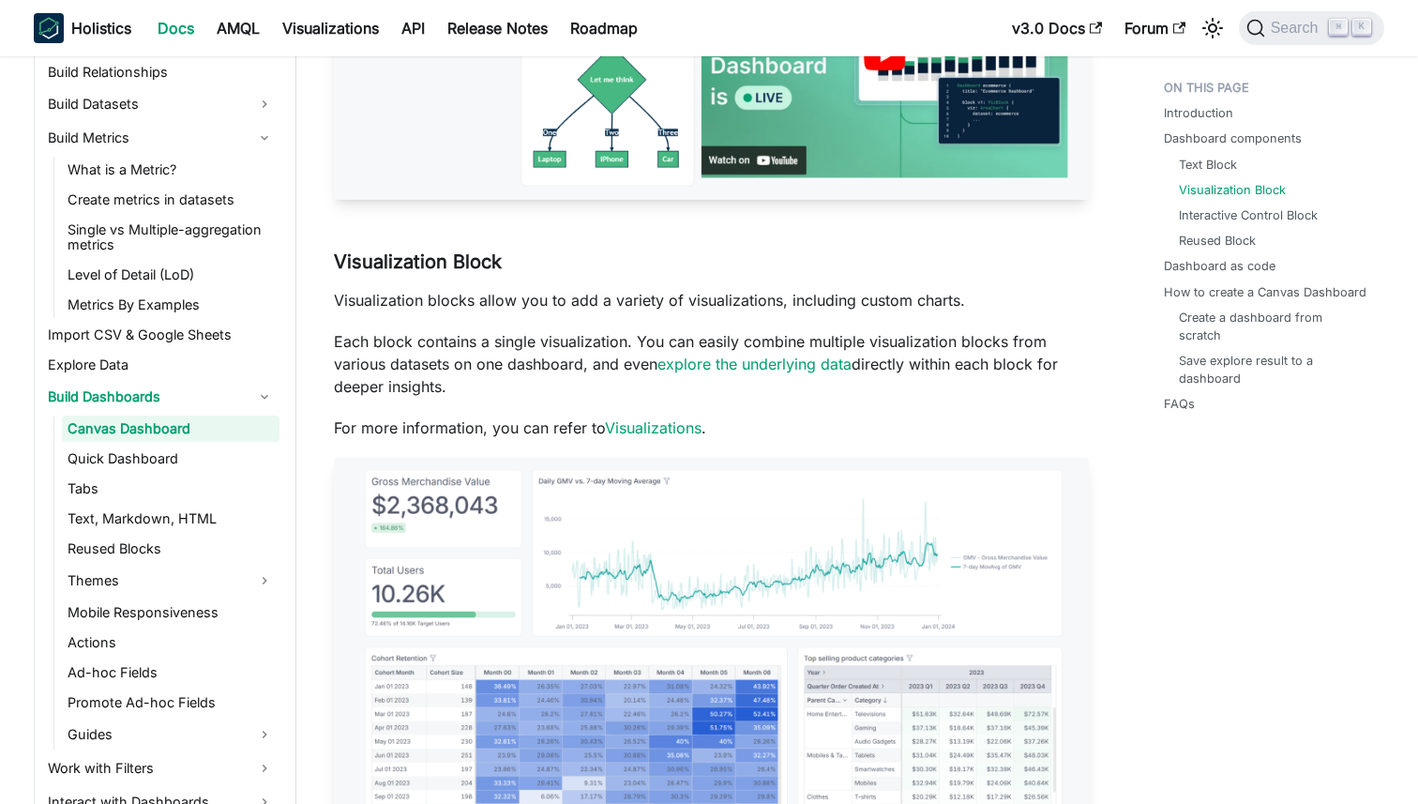
scroll to position [2327, 0]
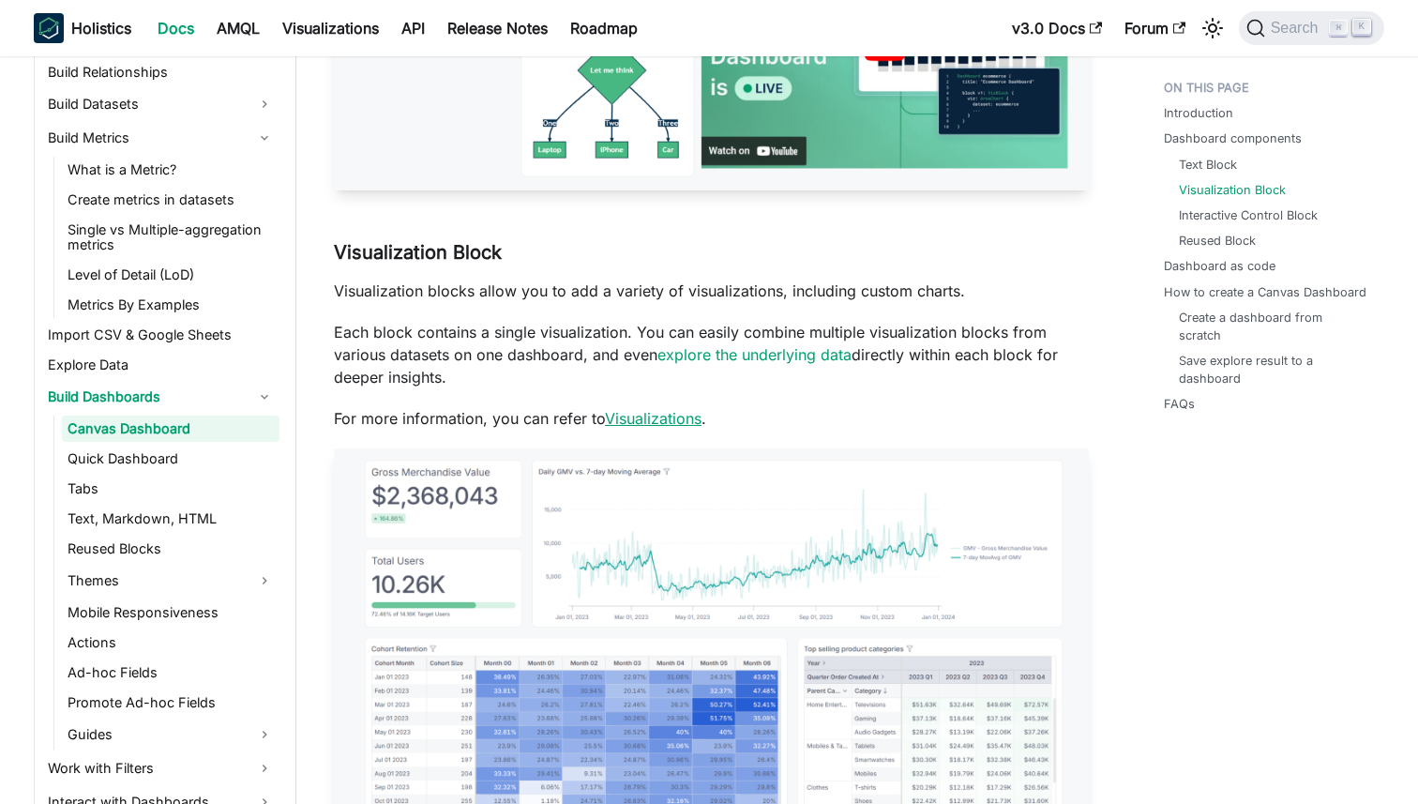
click at [646, 428] on link "Visualizations" at bounding box center [653, 418] width 97 height 19
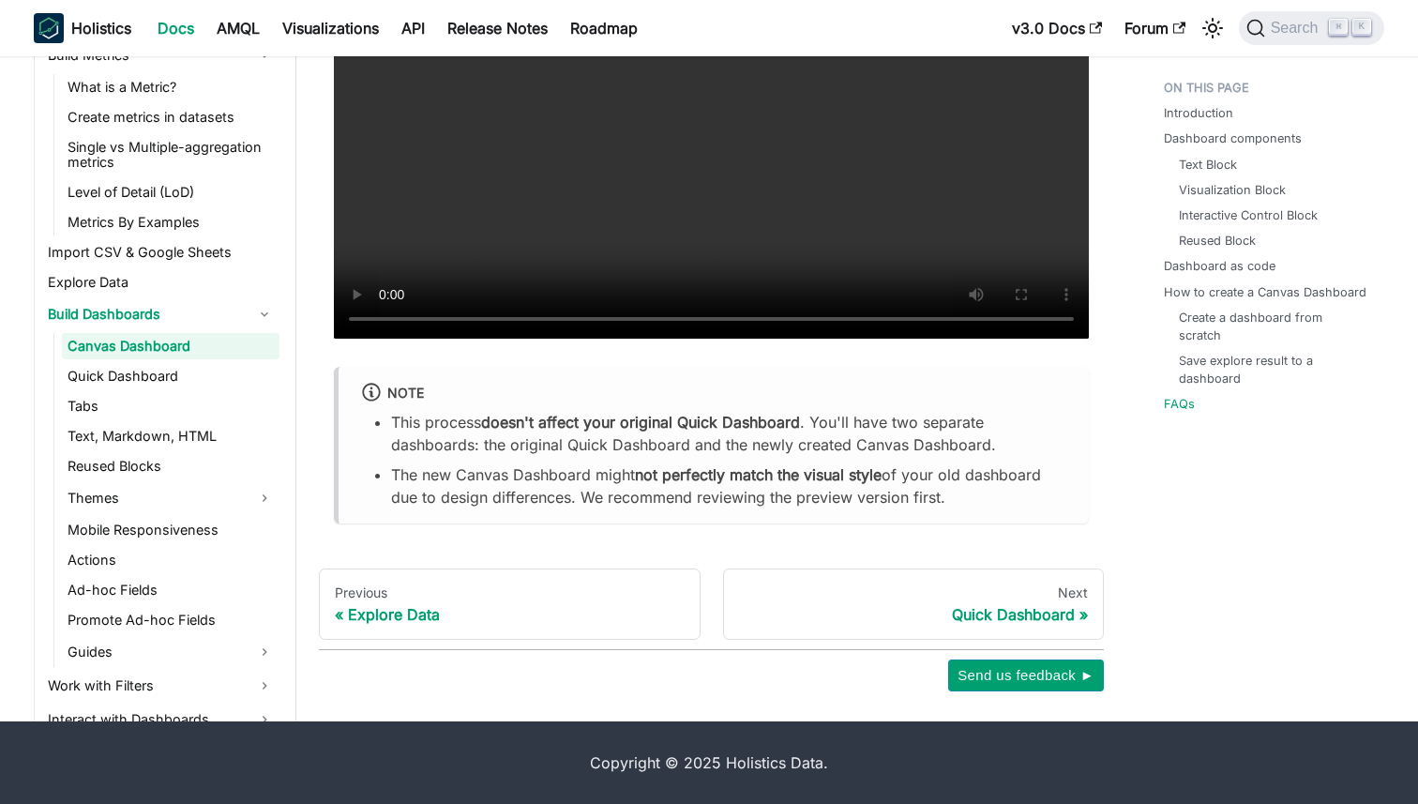
scroll to position [7877, 0]
click at [200, 644] on link "Guides" at bounding box center [171, 652] width 218 height 30
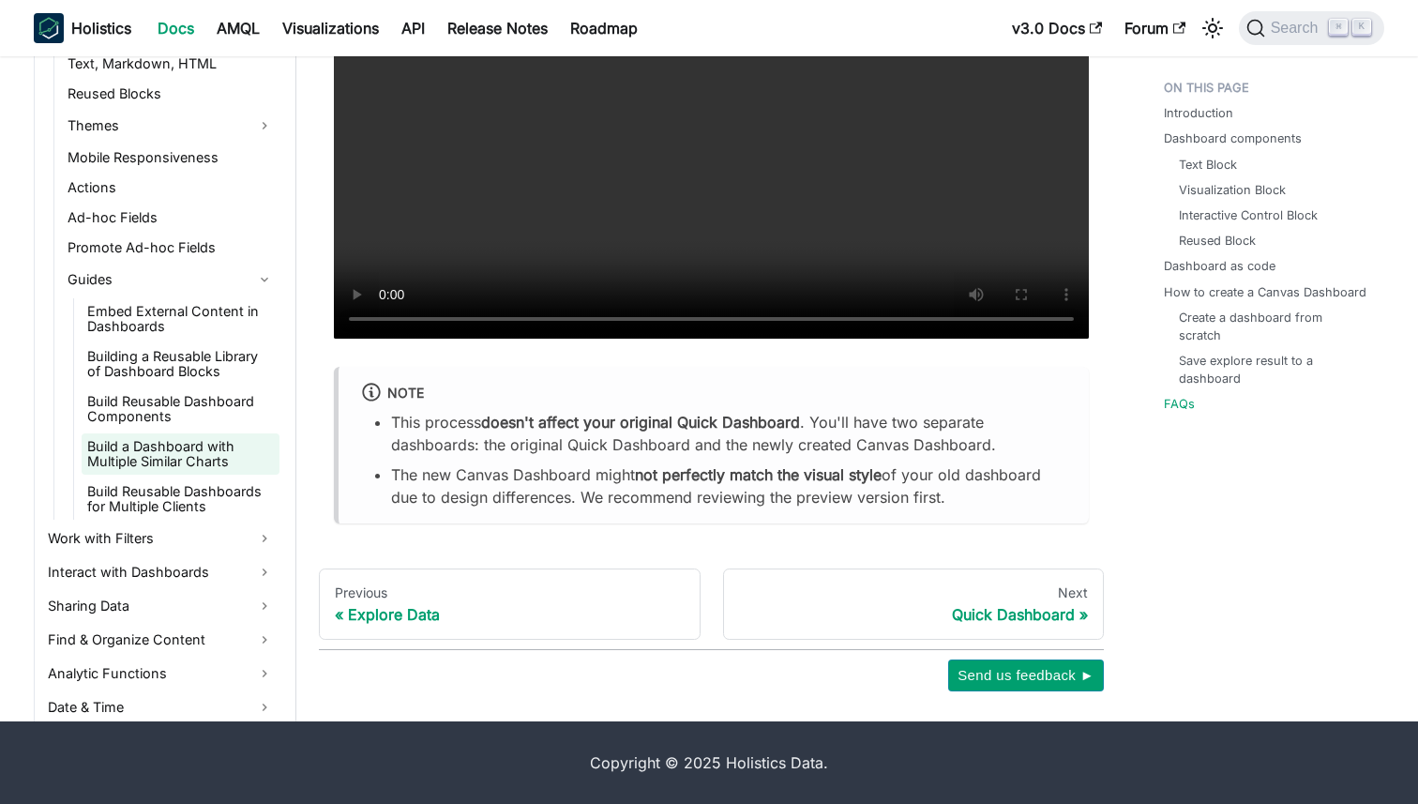
scroll to position [839, 0]
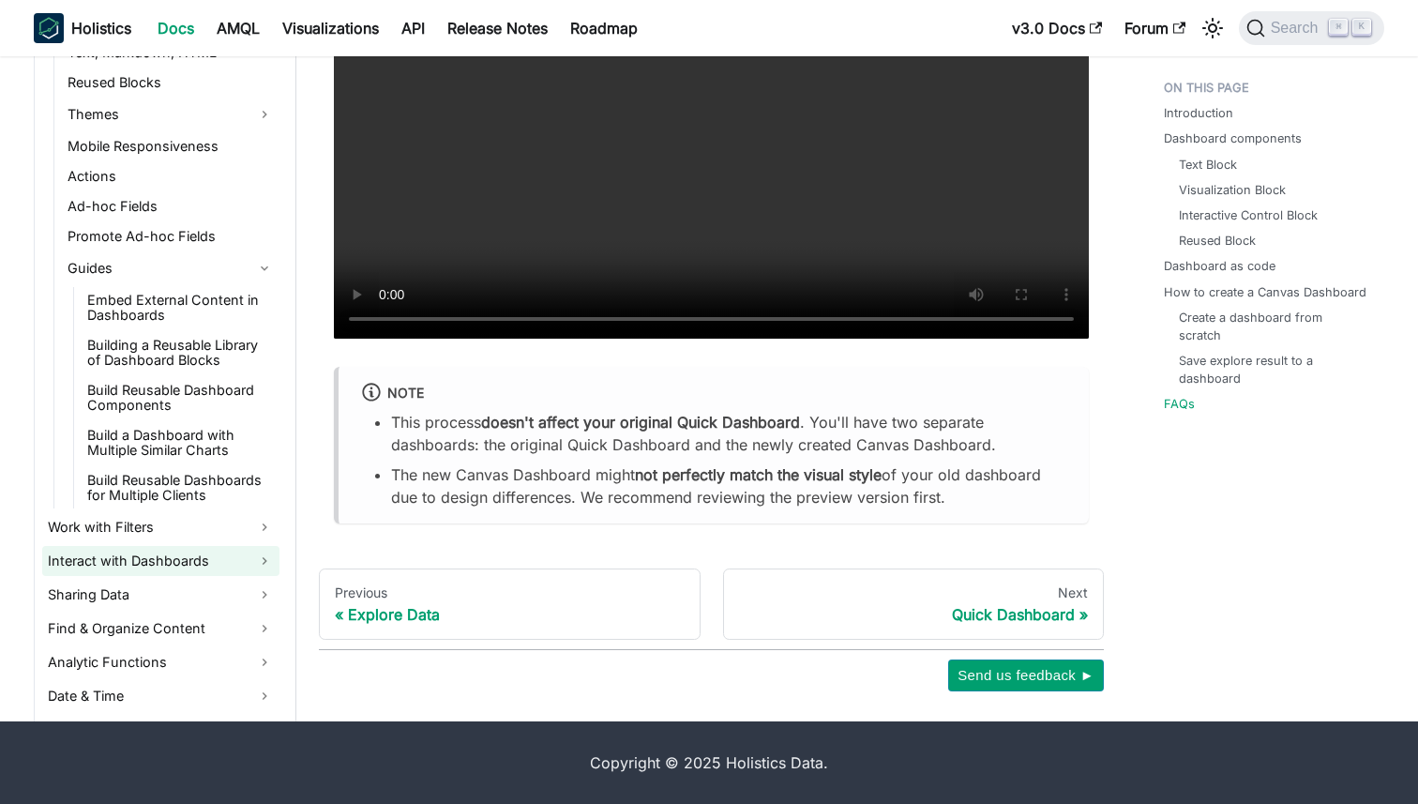
click at [220, 557] on link "Interact with Dashboards" at bounding box center [160, 561] width 237 height 30
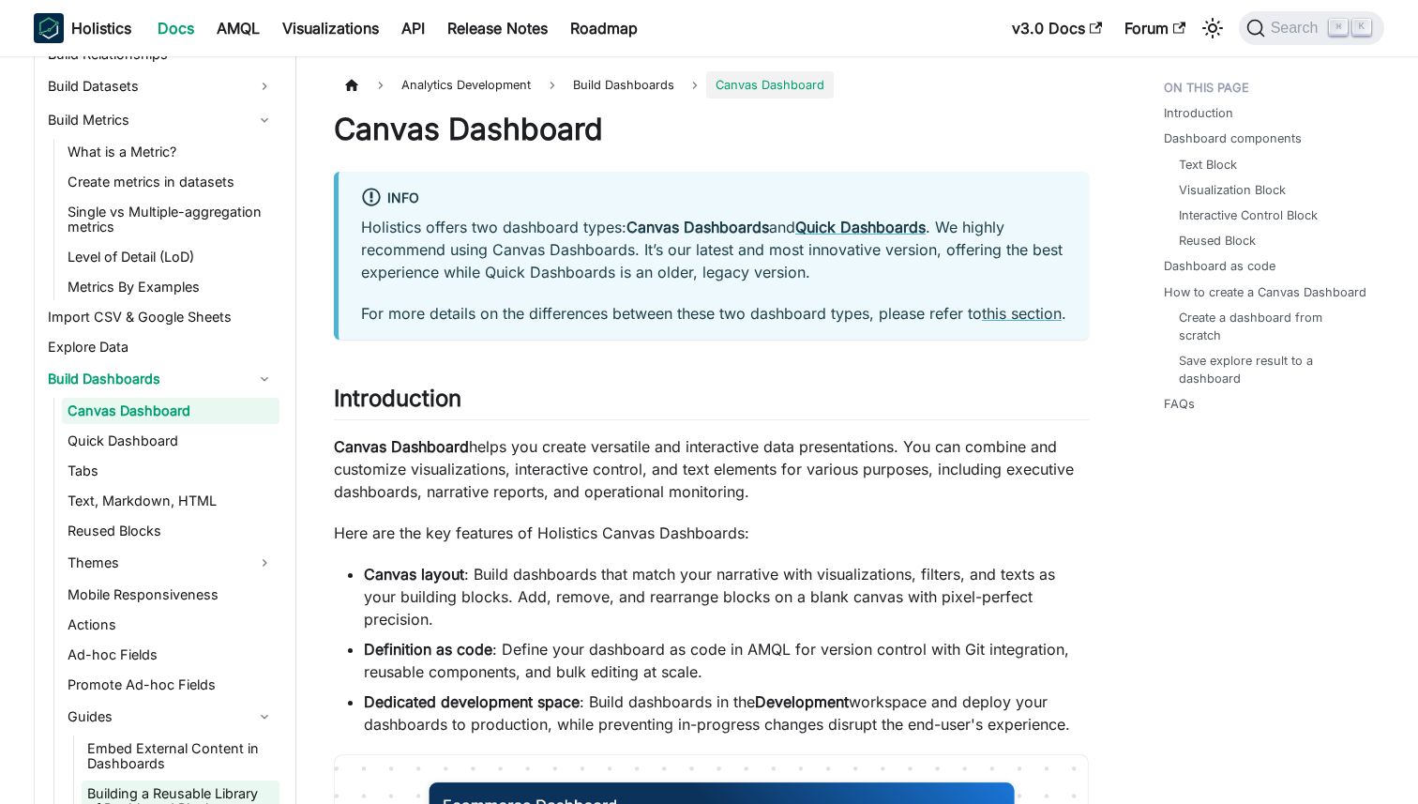
scroll to position [0, 0]
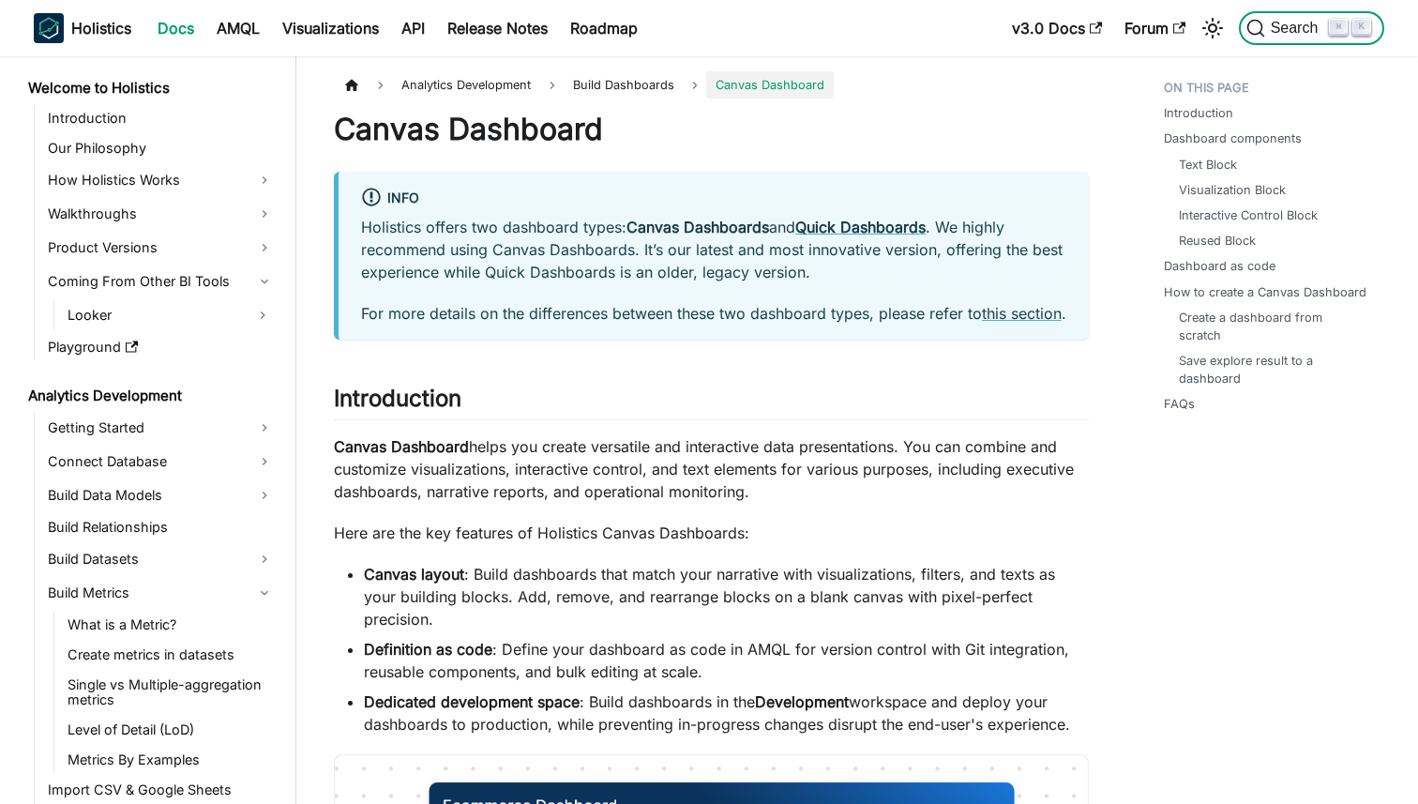
click at [1284, 28] on span "Search" at bounding box center [1298, 28] width 65 height 17
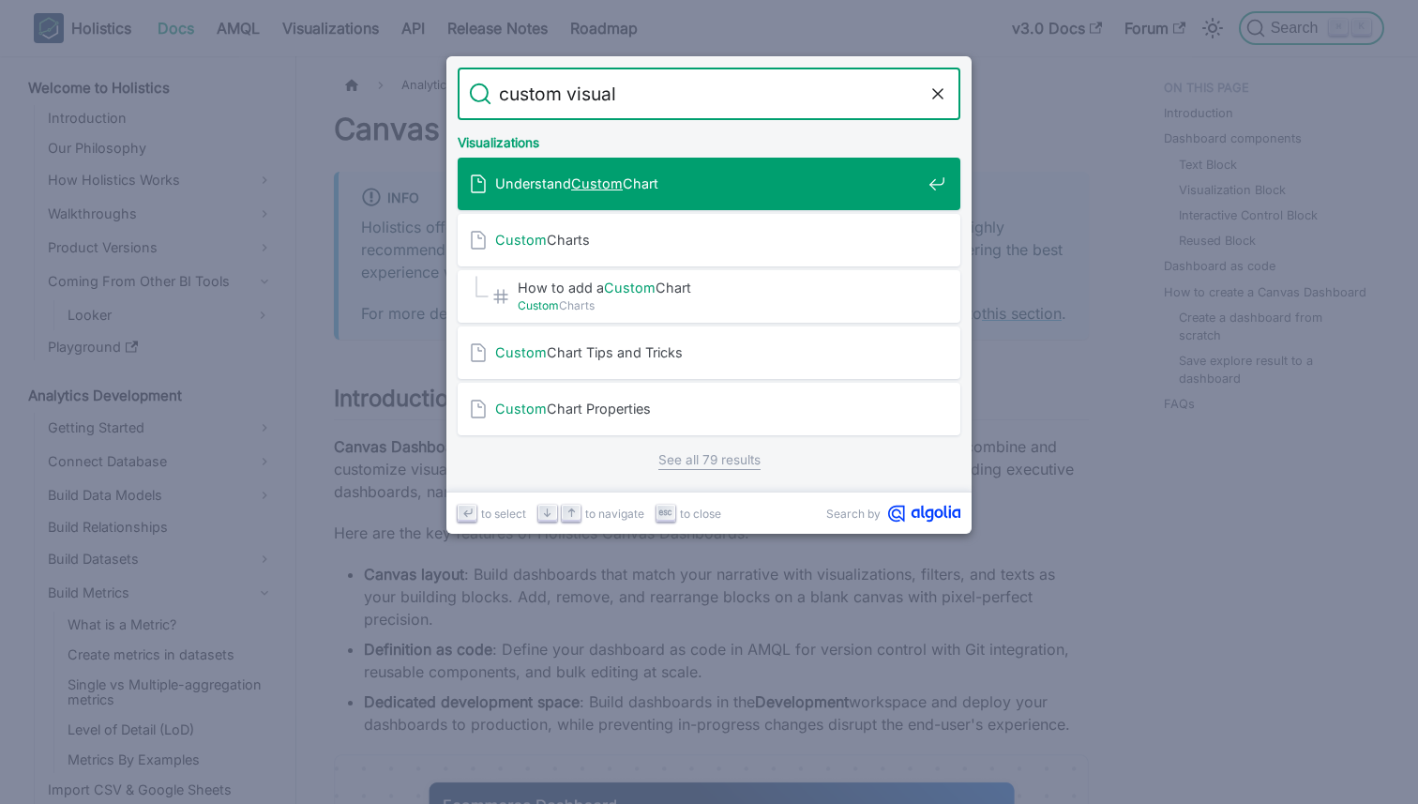
type input "custom visuals"
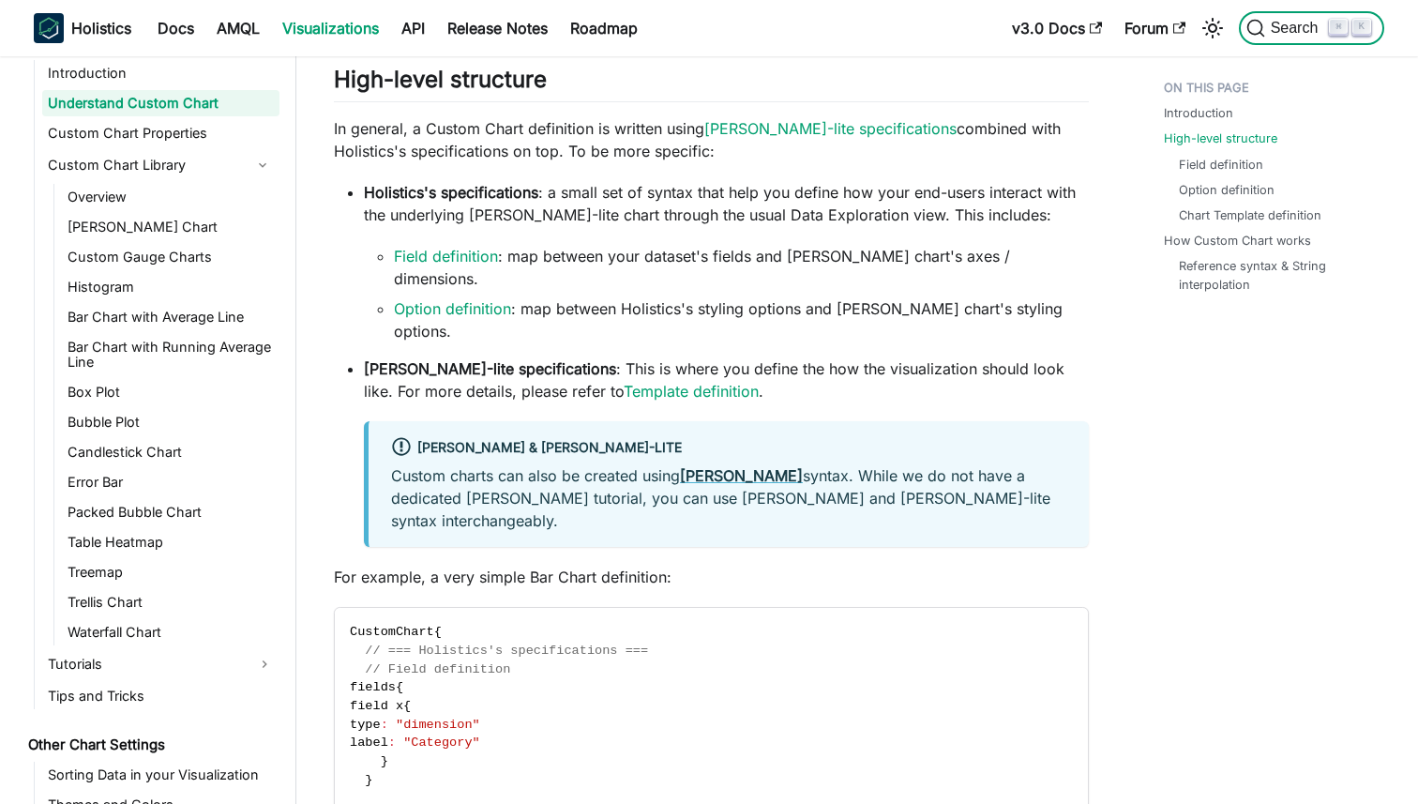
scroll to position [1090, 0]
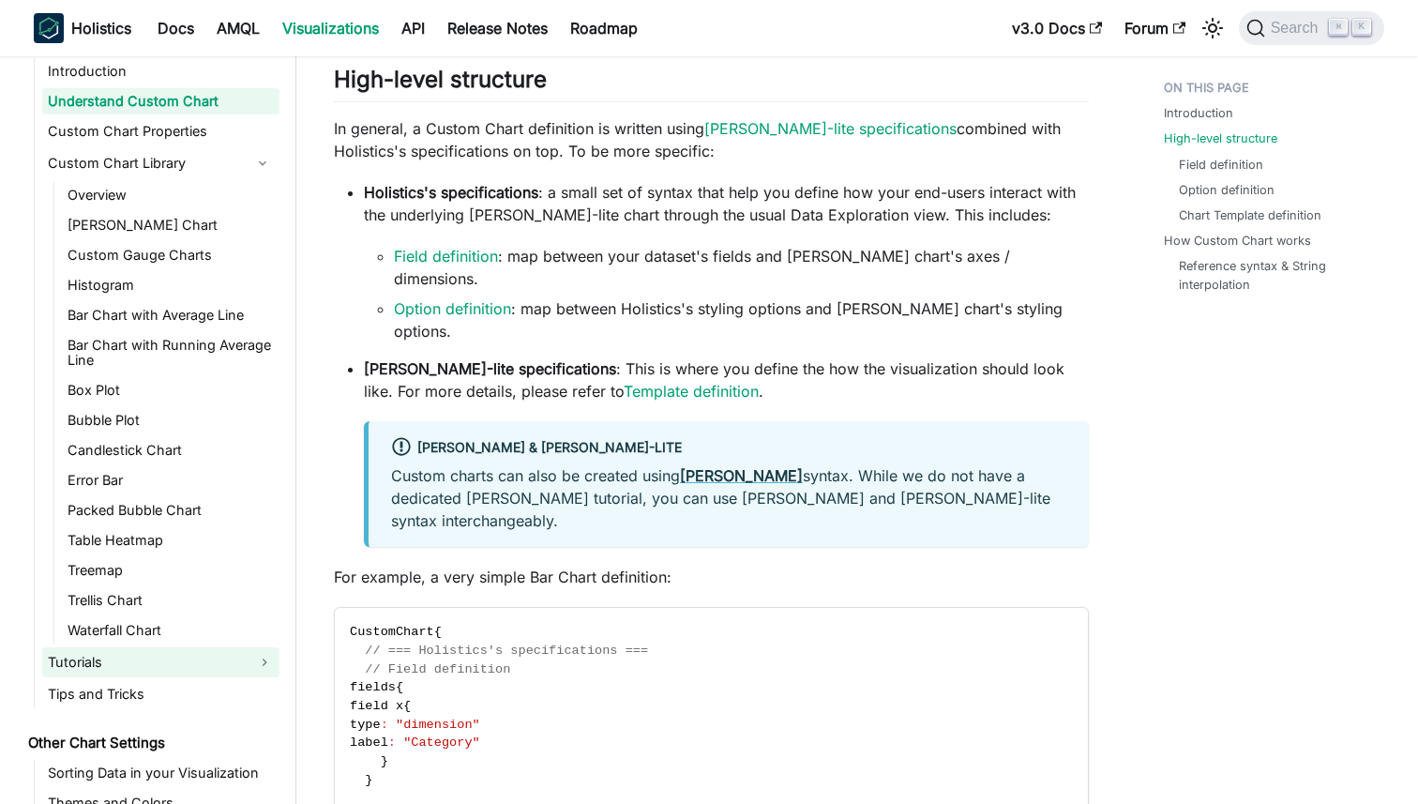
click at [189, 658] on link "Tutorials" at bounding box center [160, 662] width 237 height 30
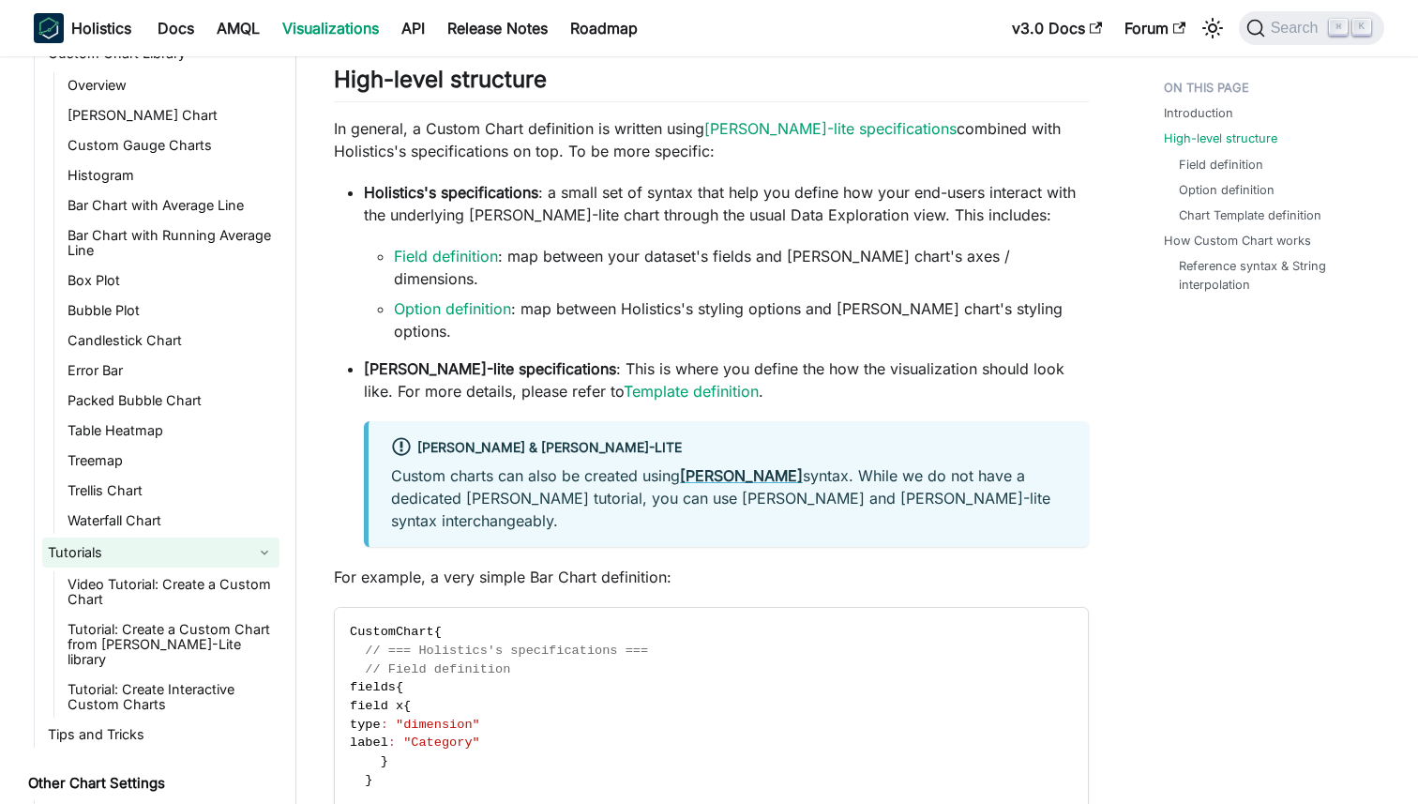
scroll to position [1205, 0]
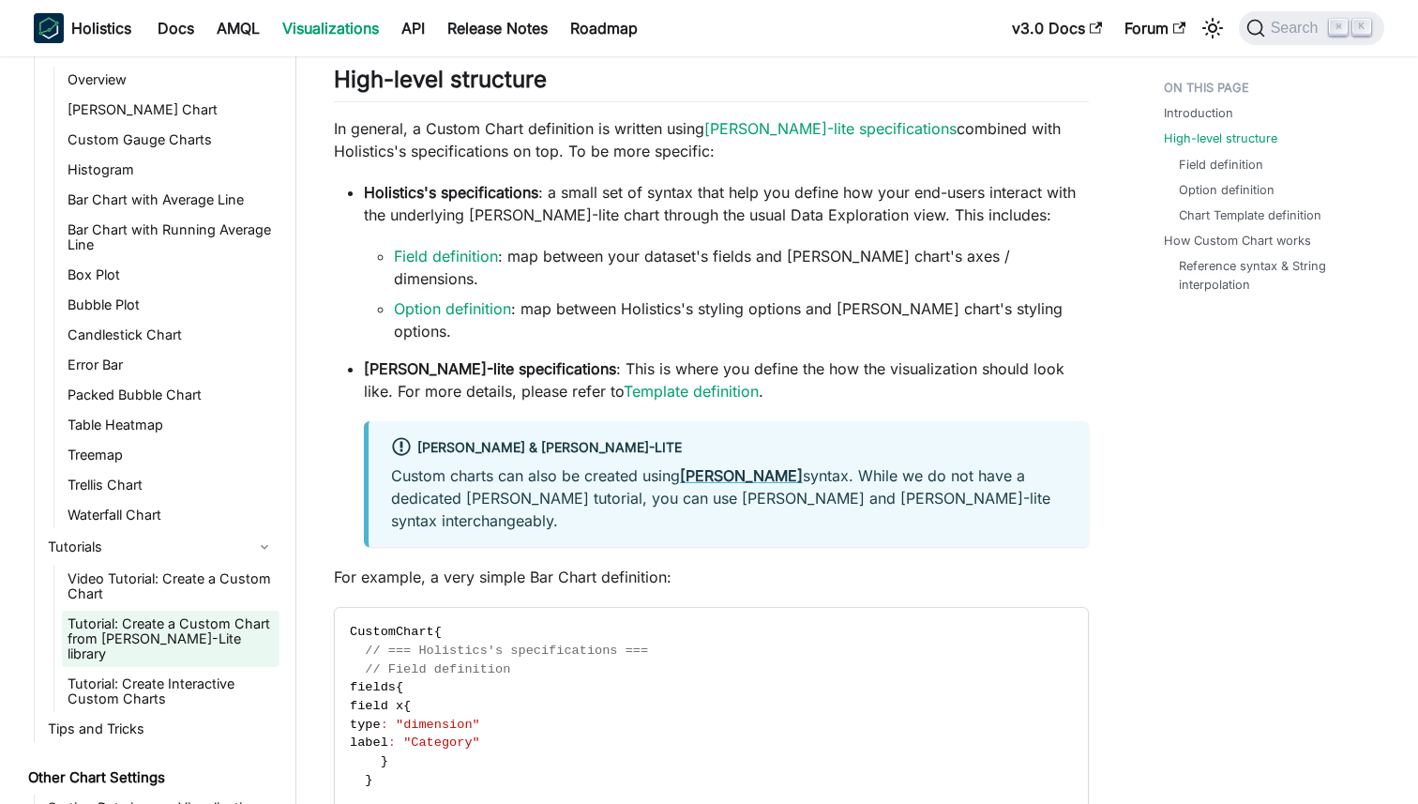
click at [182, 624] on link "Tutorial: Create a Custom Chart from Vega-Lite library" at bounding box center [171, 639] width 218 height 56
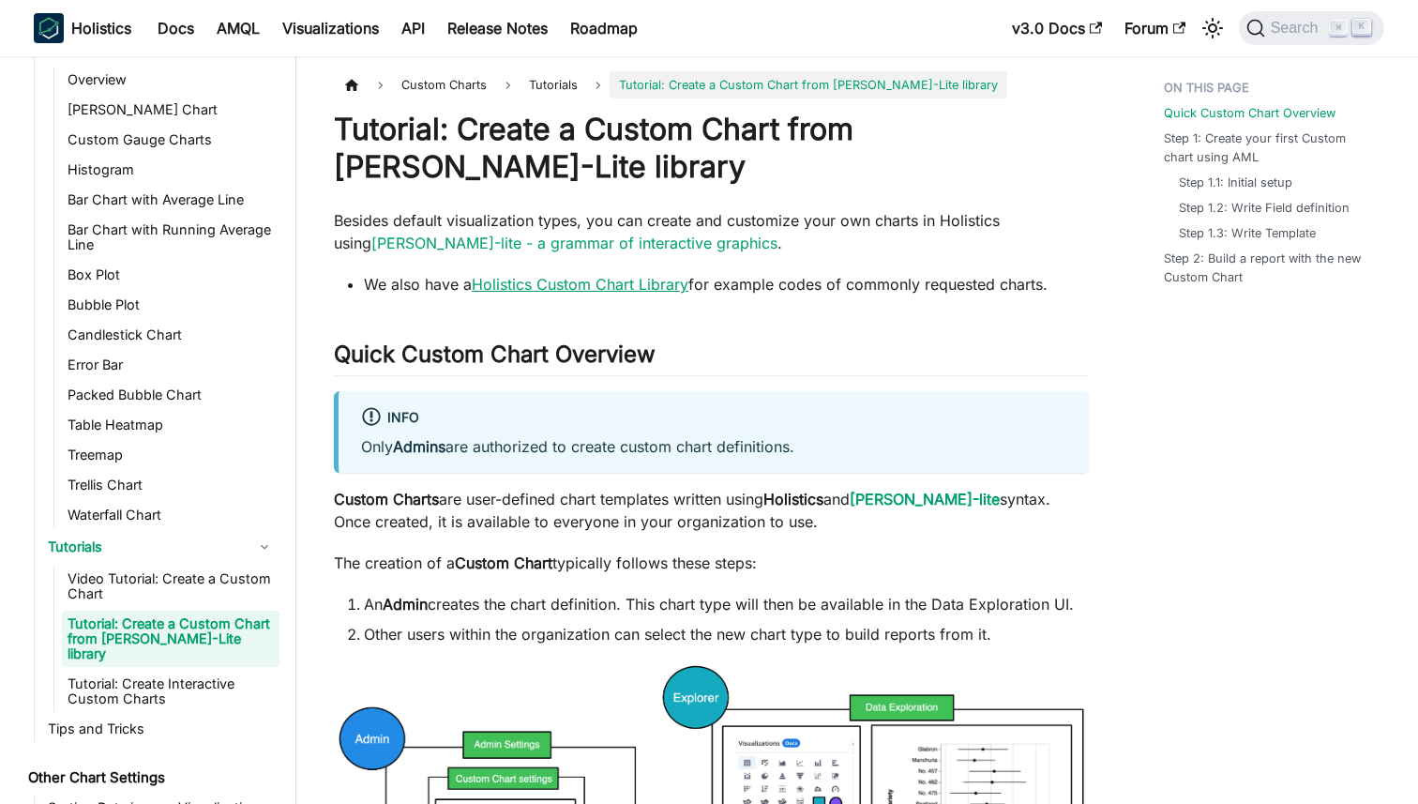
click at [624, 280] on link "Holistics Custom Chart Library" at bounding box center [580, 284] width 217 height 19
click at [151, 566] on link "Video Tutorial: Create a Custom Chart" at bounding box center [171, 586] width 218 height 41
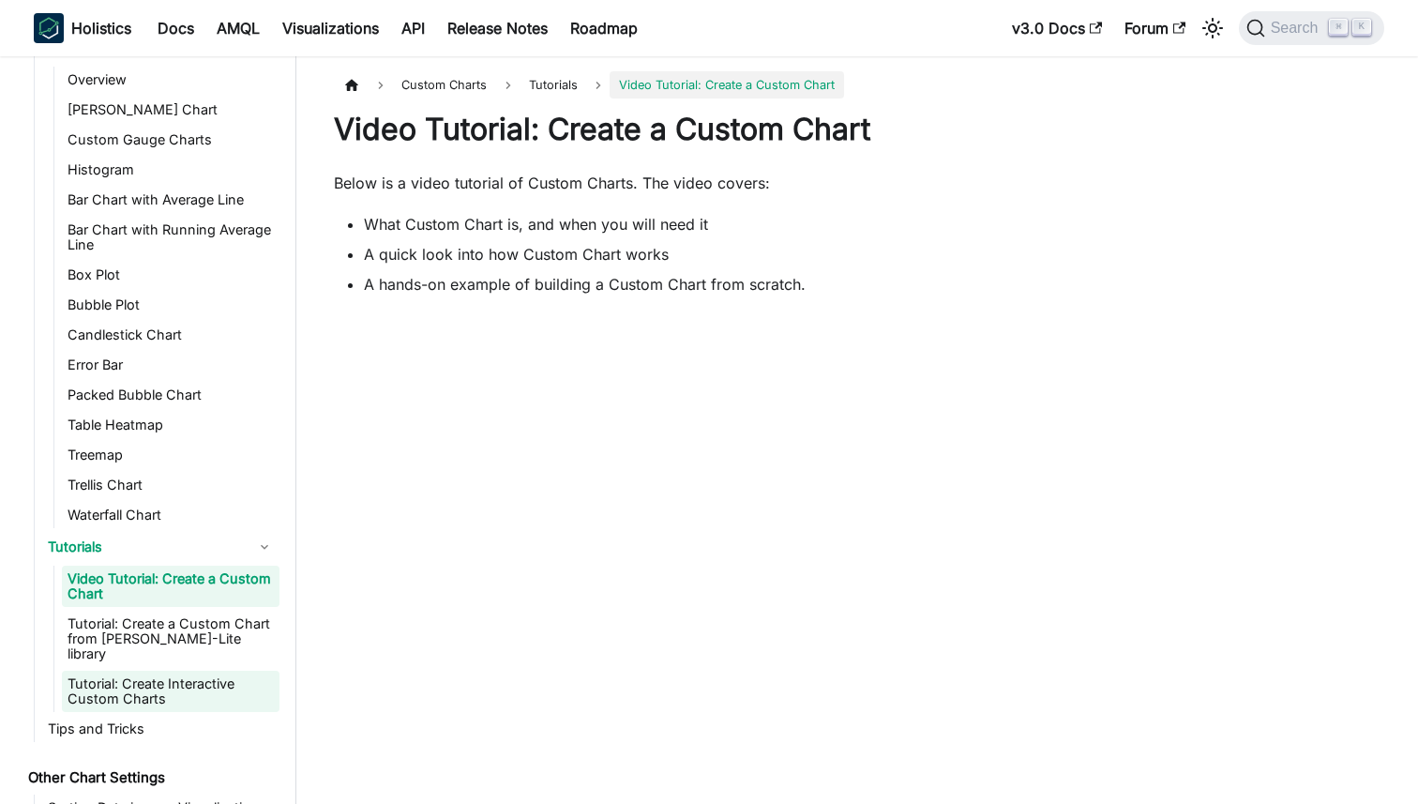
click at [167, 671] on link "Tutorial: Create Interactive Custom Charts" at bounding box center [171, 691] width 218 height 41
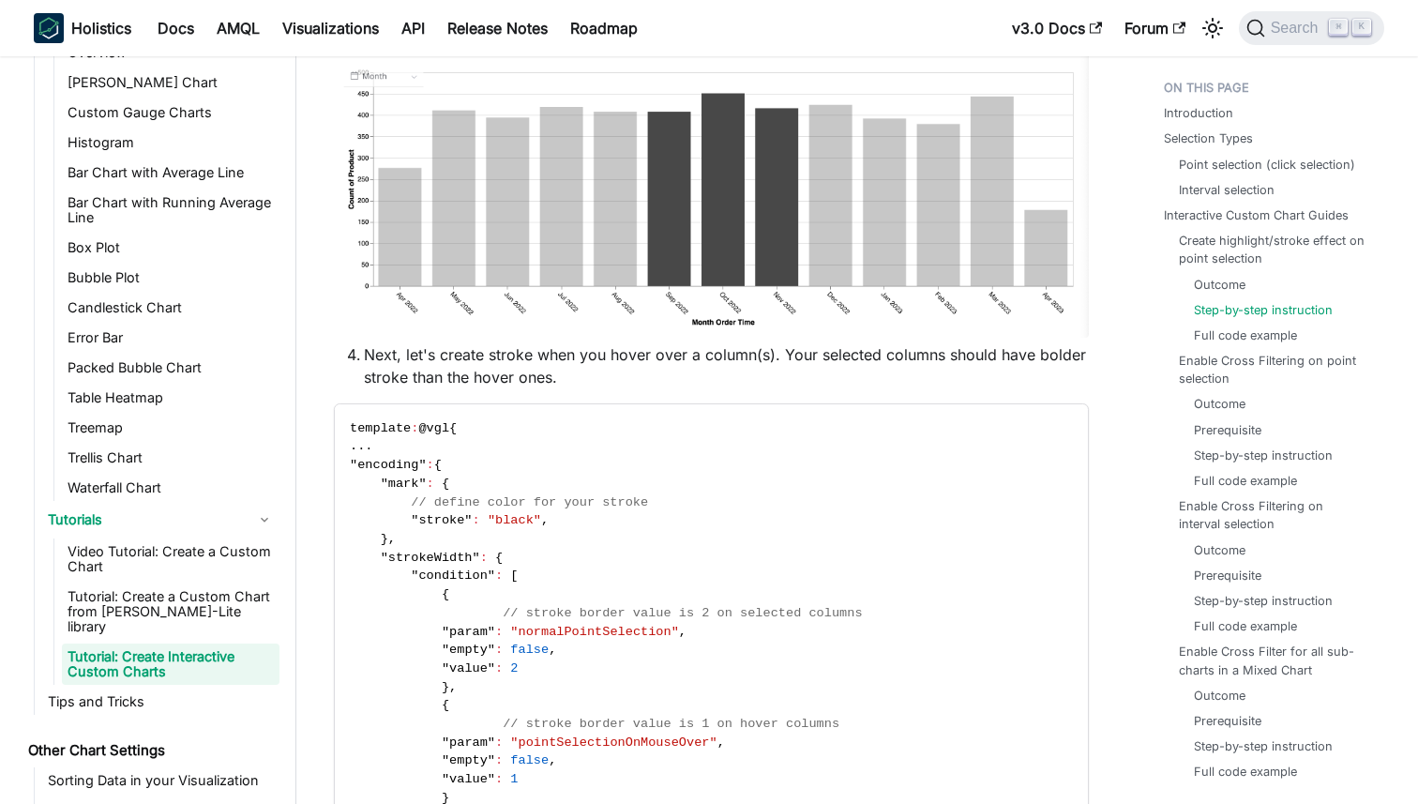
scroll to position [3975, 0]
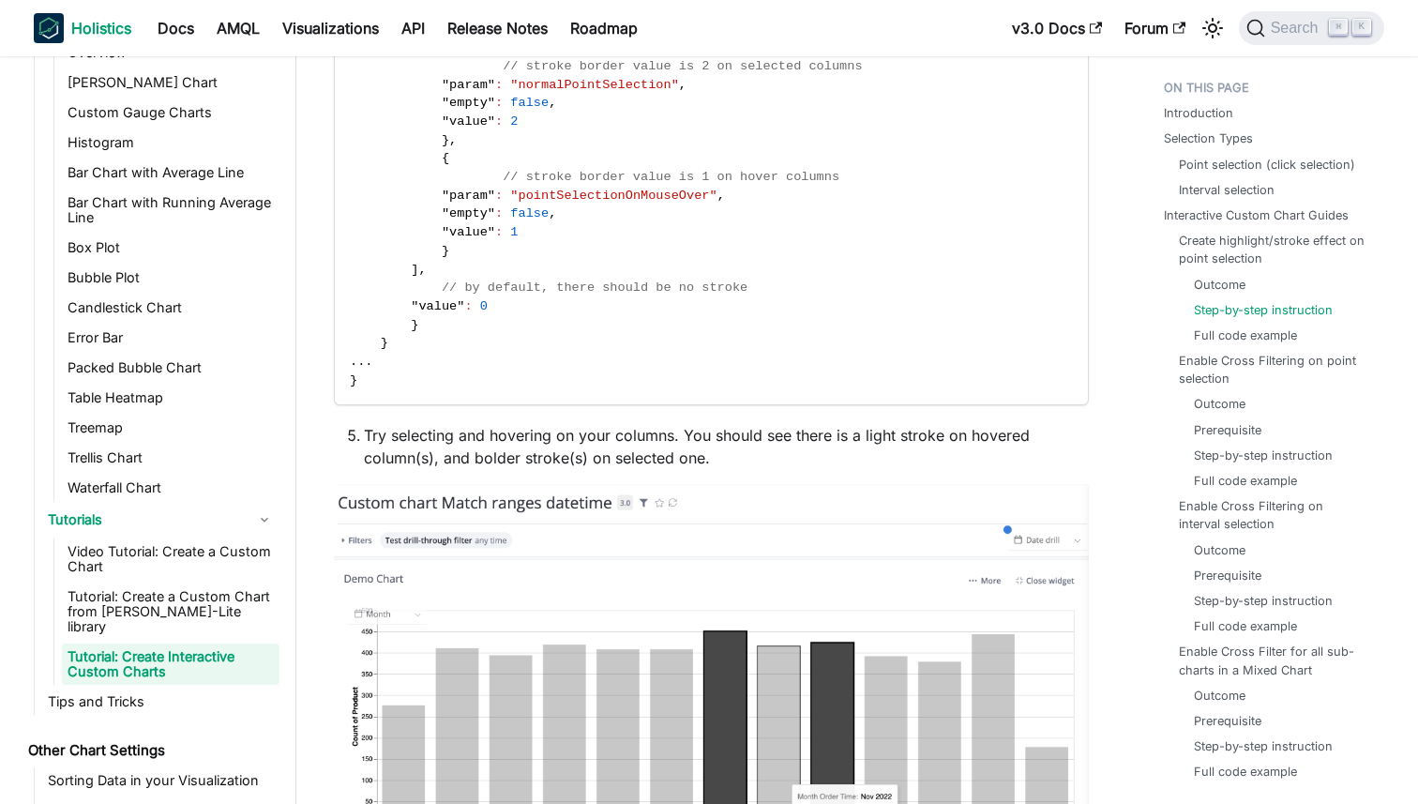
click at [103, 27] on b "Holistics" at bounding box center [101, 28] width 60 height 23
